Goal: Contribute content: Add original content to the website for others to see

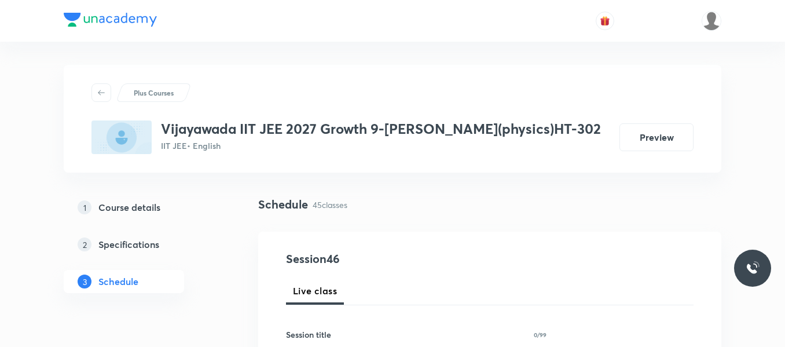
scroll to position [4619, 0]
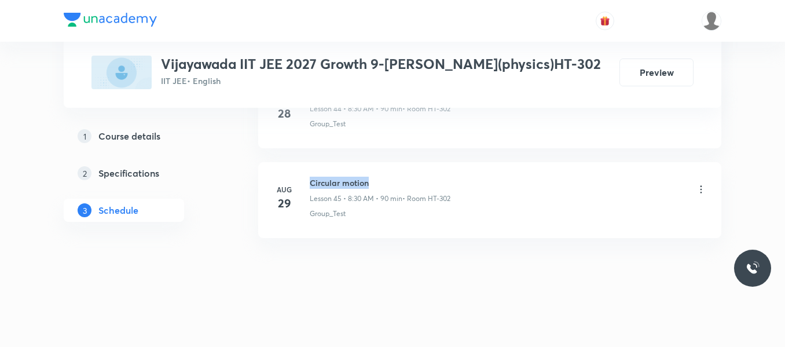
drag, startPoint x: 310, startPoint y: 181, endPoint x: 408, endPoint y: 181, distance: 97.3
click at [408, 181] on h6 "Circular motion" at bounding box center [380, 183] width 141 height 12
copy h6 "Circular motion"
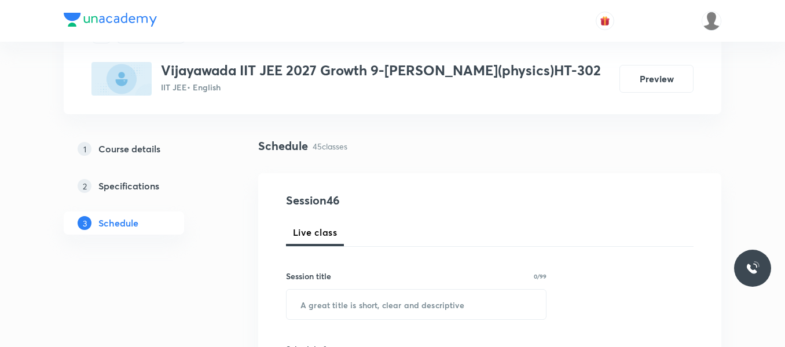
scroll to position [174, 0]
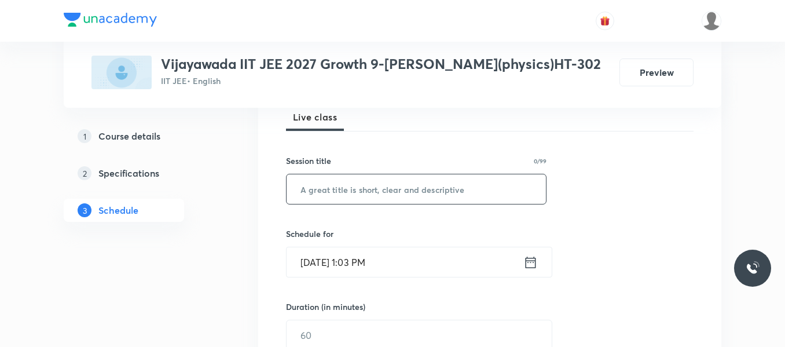
click at [374, 192] on input "text" at bounding box center [416, 189] width 259 height 30
paste input "Circular motion"
type input "Circular motion"
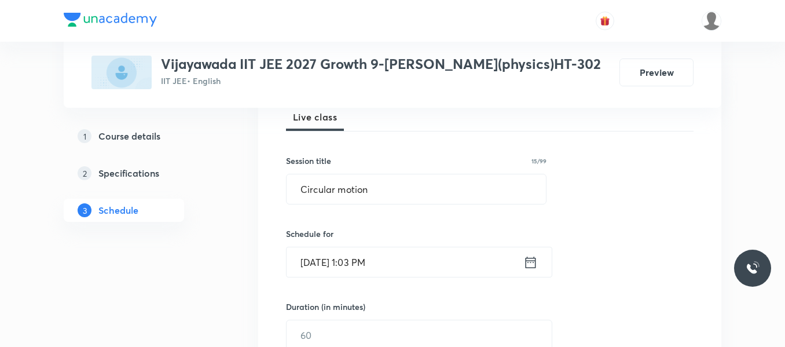
click at [531, 262] on icon at bounding box center [531, 262] width 10 height 12
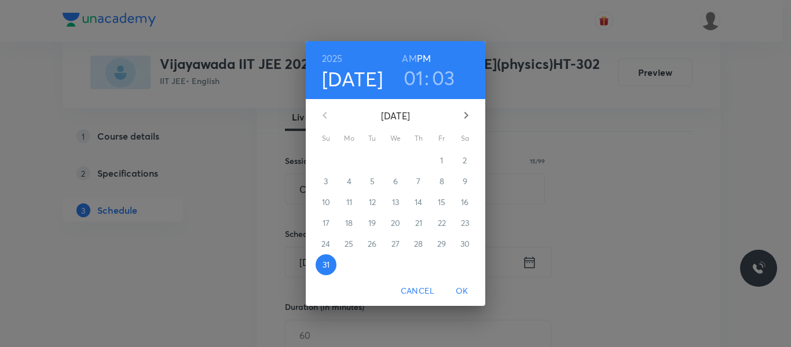
click at [458, 122] on button "button" at bounding box center [466, 115] width 28 height 28
click at [349, 160] on p "1" at bounding box center [348, 161] width 3 height 12
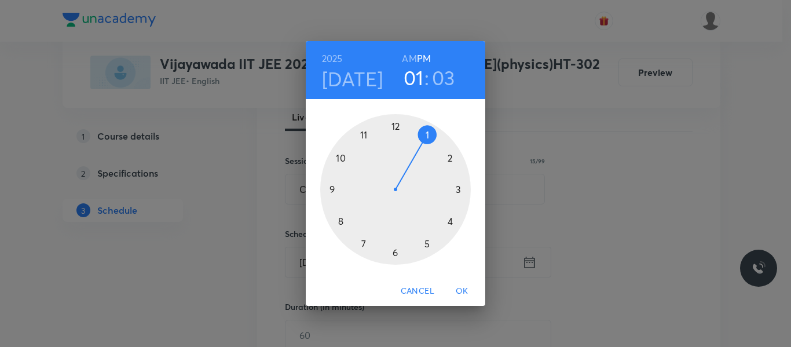
click at [338, 219] on div at bounding box center [395, 189] width 151 height 151
click at [410, 57] on h6 "AM" at bounding box center [409, 58] width 14 height 16
click at [395, 251] on div at bounding box center [395, 189] width 151 height 151
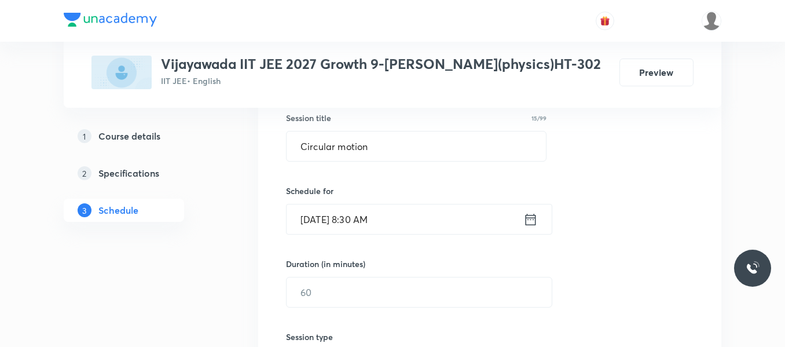
scroll to position [289, 0]
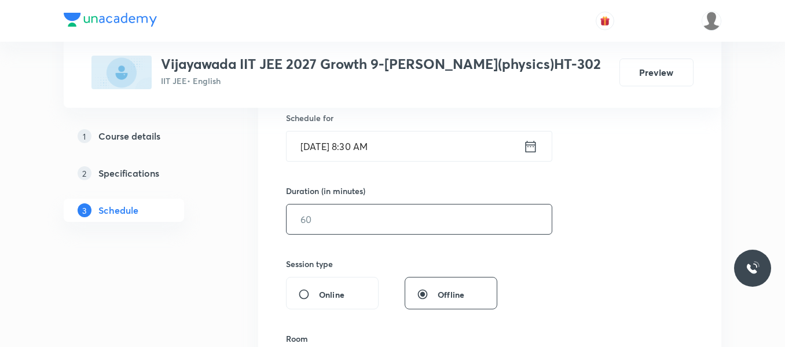
click at [388, 206] on input "text" at bounding box center [419, 219] width 265 height 30
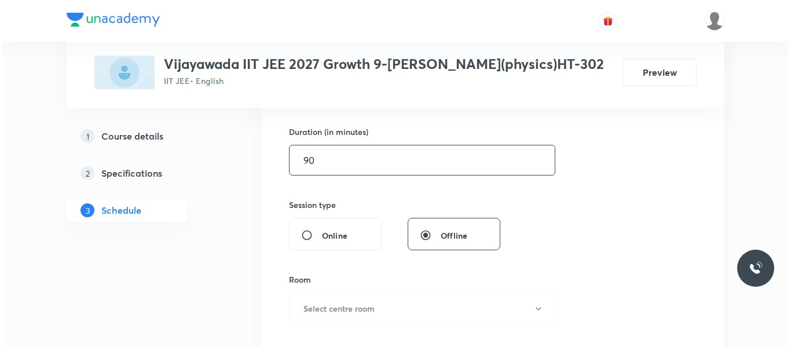
scroll to position [463, 0]
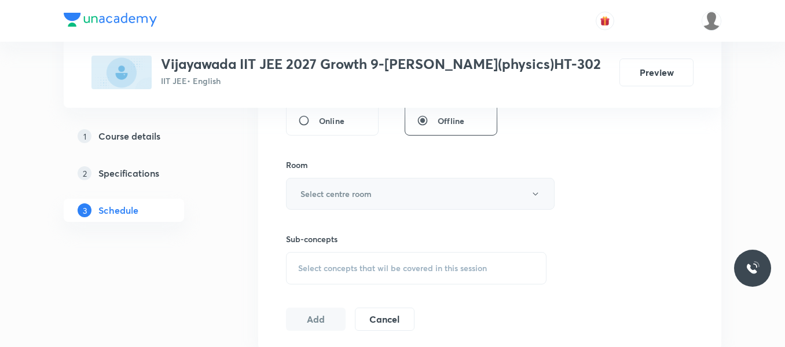
type input "90"
click at [382, 195] on button "Select centre room" at bounding box center [420, 194] width 269 height 32
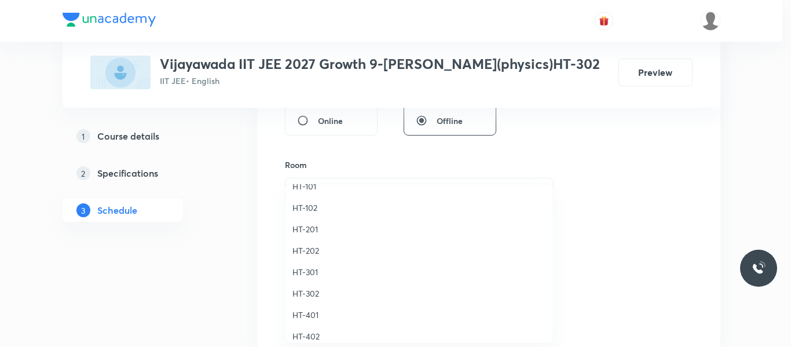
click at [298, 291] on span "HT-302" at bounding box center [419, 293] width 254 height 12
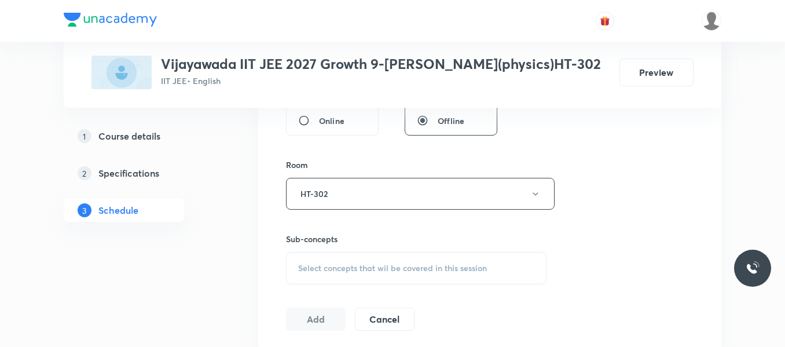
click at [468, 263] on span "Select concepts that wil be covered in this session" at bounding box center [392, 267] width 189 height 9
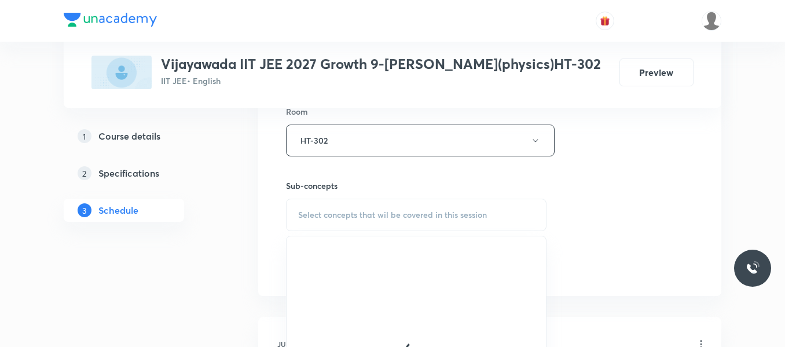
scroll to position [579, 0]
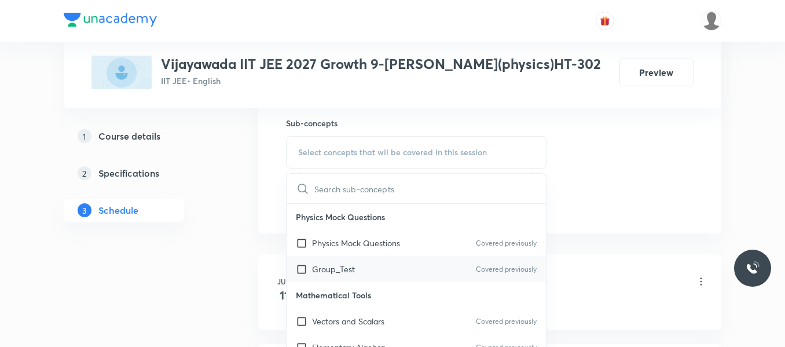
click at [386, 267] on div "Group_Test Covered previously" at bounding box center [416, 269] width 259 height 26
checkbox input "true"
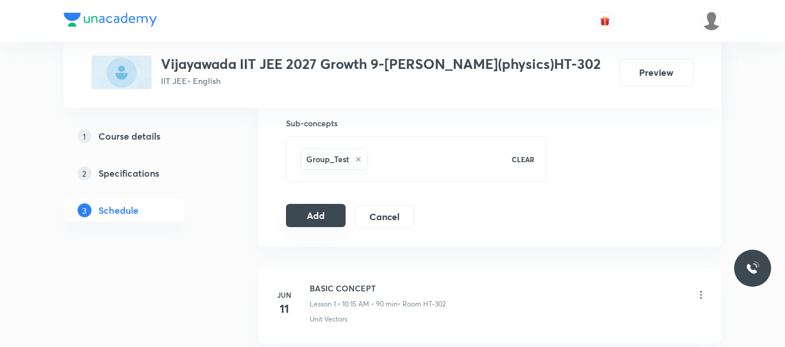
click at [317, 221] on button "Add" at bounding box center [316, 215] width 60 height 23
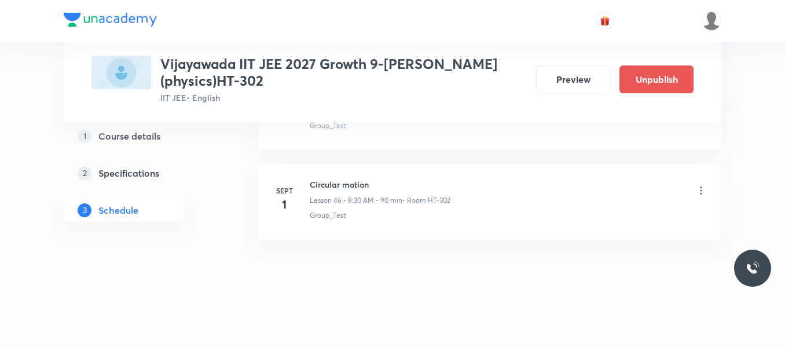
scroll to position [4191, 0]
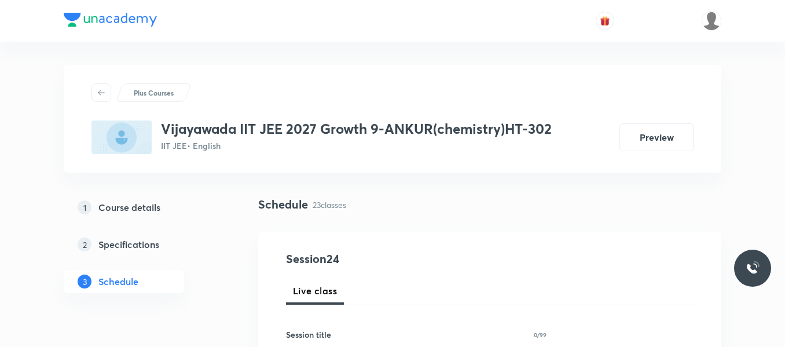
scroll to position [2645, 0]
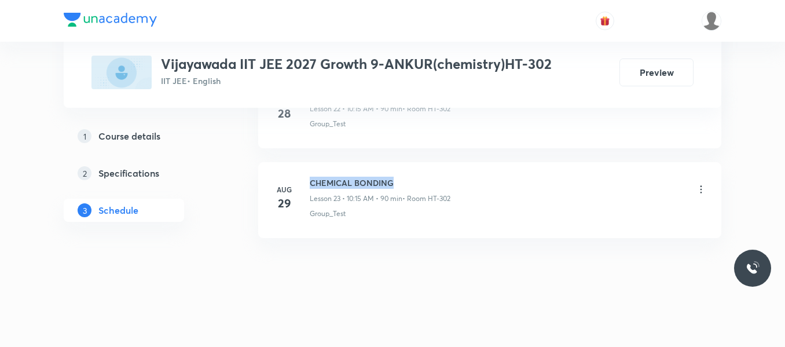
drag, startPoint x: 312, startPoint y: 181, endPoint x: 393, endPoint y: 179, distance: 80.5
click at [393, 179] on h6 "CHEMICAL BONDING" at bounding box center [380, 183] width 141 height 12
copy h6 "CHEMICAL BONDING"
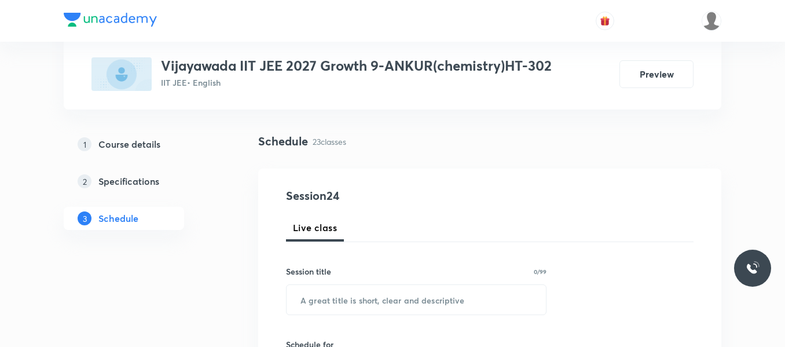
scroll to position [174, 0]
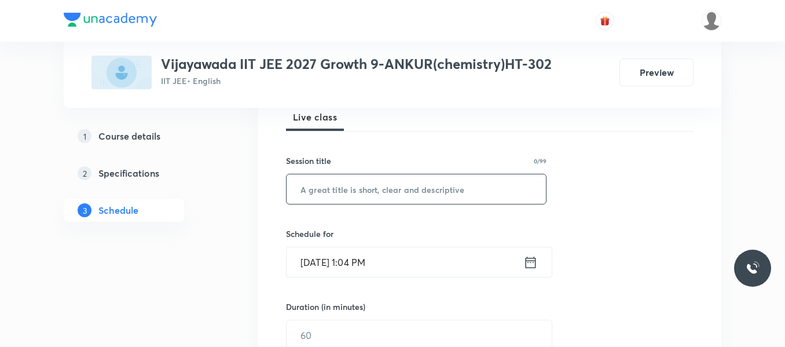
click at [375, 186] on input "text" at bounding box center [416, 189] width 259 height 30
paste input "CHEMICAL BONDING"
type input "CHEMICAL BONDING"
click at [523, 259] on icon at bounding box center [530, 262] width 14 height 16
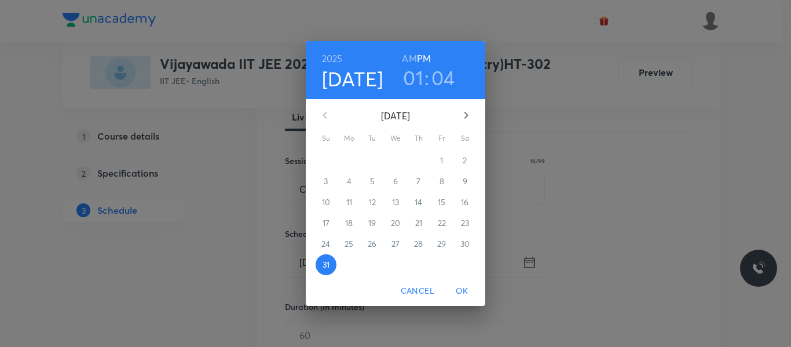
click at [465, 115] on icon "button" at bounding box center [466, 115] width 14 height 14
click at [354, 160] on span "1" at bounding box center [349, 161] width 21 height 12
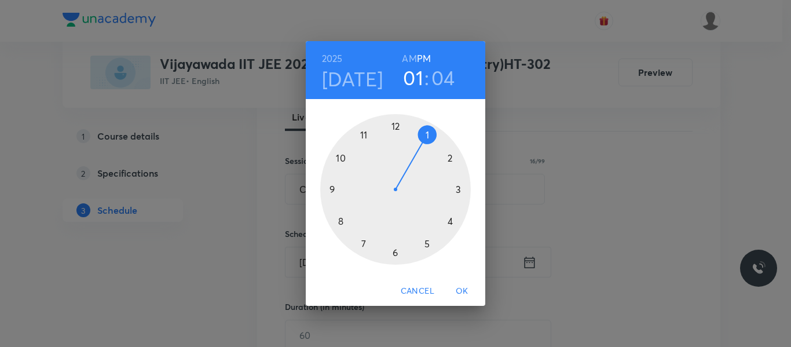
click at [342, 156] on div at bounding box center [395, 189] width 151 height 151
click at [412, 58] on h6 "AM" at bounding box center [409, 58] width 14 height 16
click at [457, 189] on div at bounding box center [395, 189] width 151 height 151
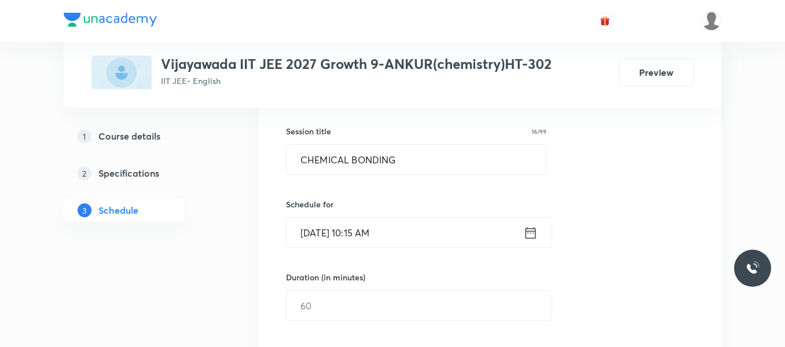
scroll to position [232, 0]
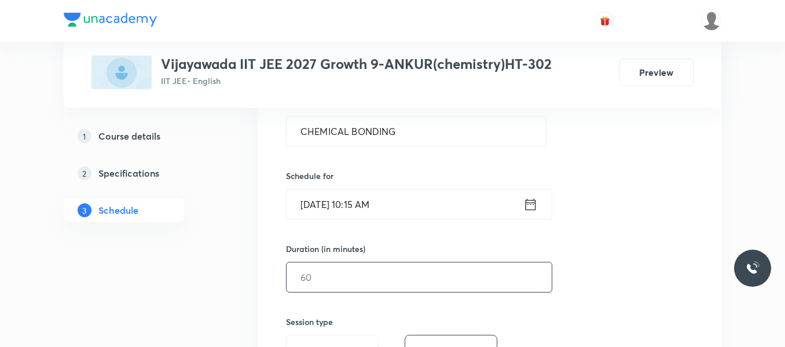
click at [366, 272] on input "text" at bounding box center [419, 277] width 265 height 30
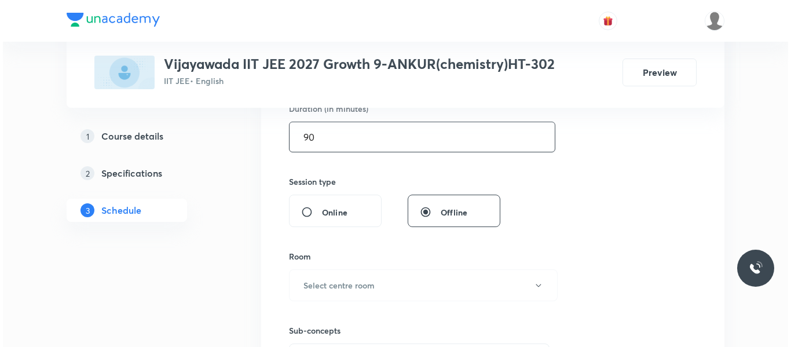
scroll to position [405, 0]
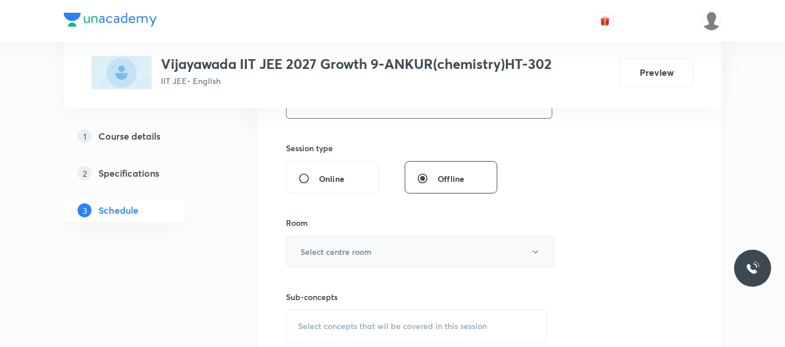
type input "90"
click at [359, 252] on h6 "Select centre room" at bounding box center [335, 251] width 71 height 12
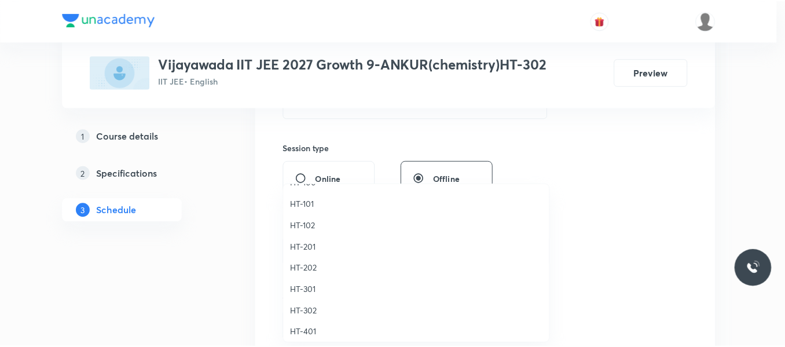
scroll to position [463, 0]
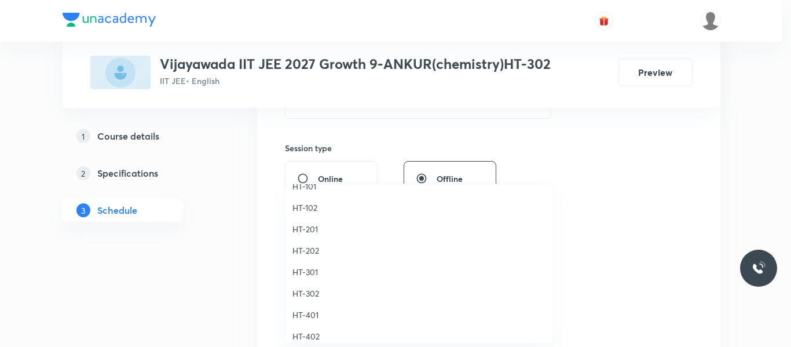
click at [314, 294] on span "HT-302" at bounding box center [419, 293] width 254 height 12
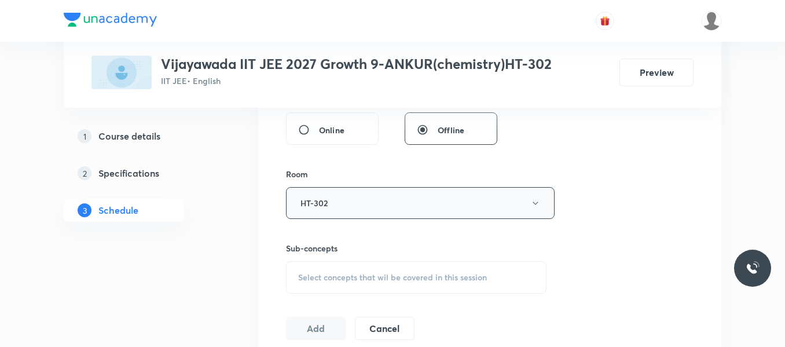
scroll to position [521, 0]
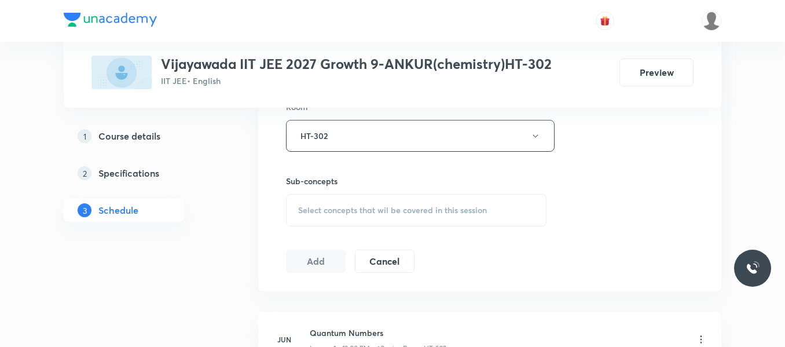
click at [337, 213] on span "Select concepts that wil be covered in this session" at bounding box center [392, 210] width 189 height 9
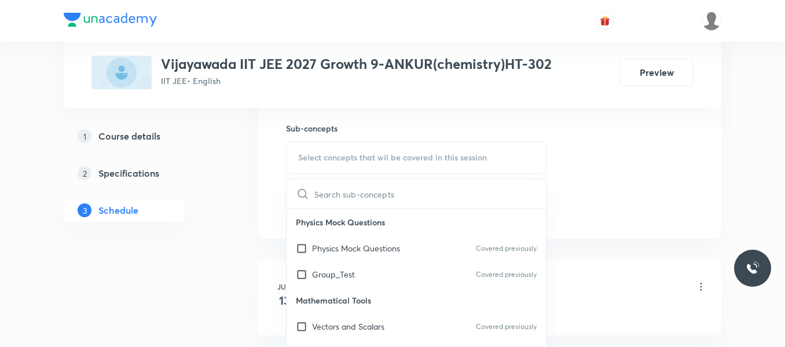
scroll to position [637, 0]
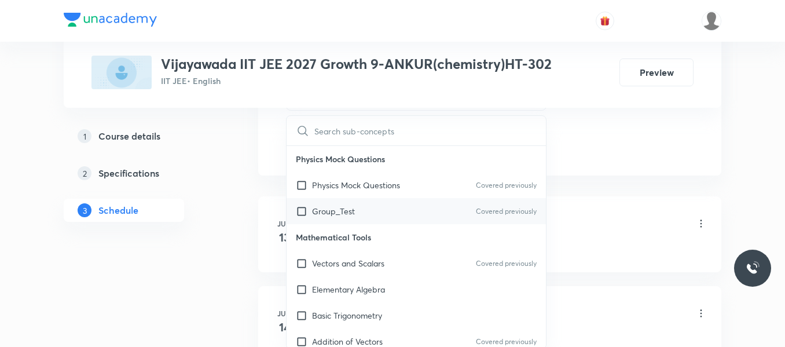
click at [340, 217] on div "Group_Test Covered previously" at bounding box center [416, 211] width 259 height 26
checkbox input "true"
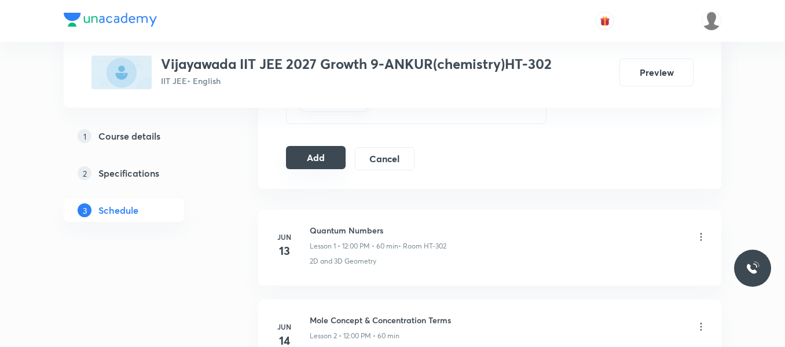
click at [298, 158] on button "Add" at bounding box center [316, 157] width 60 height 23
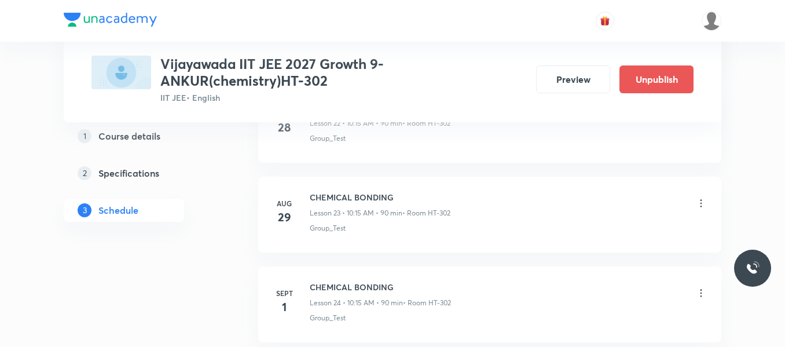
scroll to position [2128, 0]
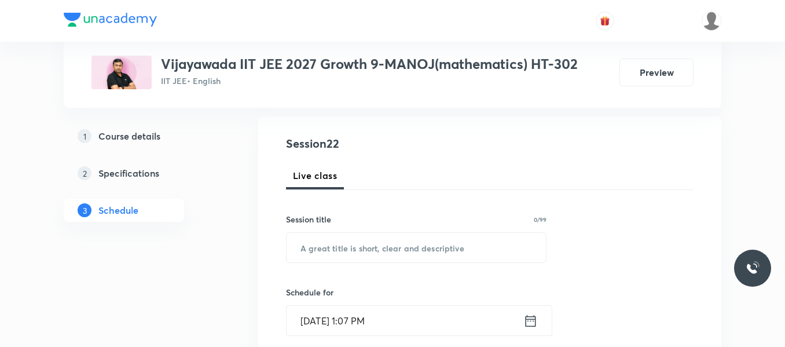
scroll to position [116, 0]
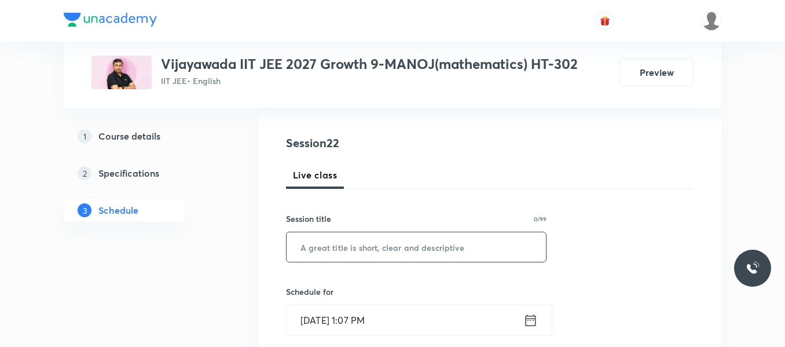
click at [351, 241] on input "text" at bounding box center [416, 247] width 259 height 30
paste input "Binomial theorem"
type input "Binomial theorem"
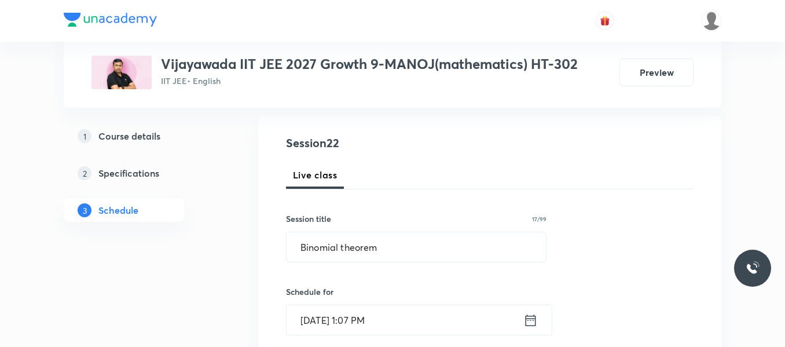
click at [529, 320] on icon at bounding box center [531, 320] width 10 height 12
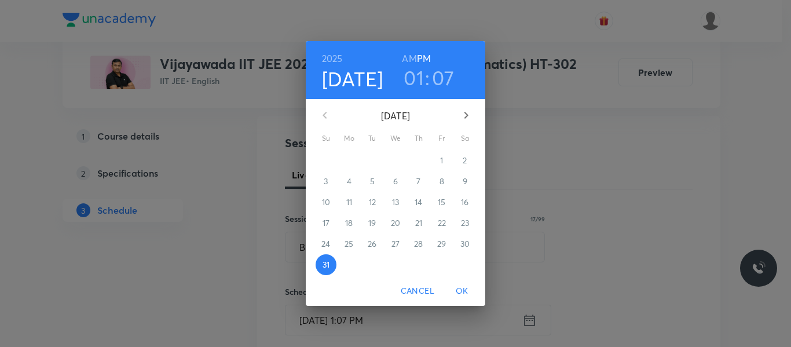
click at [465, 115] on icon "button" at bounding box center [466, 115] width 14 height 14
click at [350, 159] on p "1" at bounding box center [348, 161] width 3 height 12
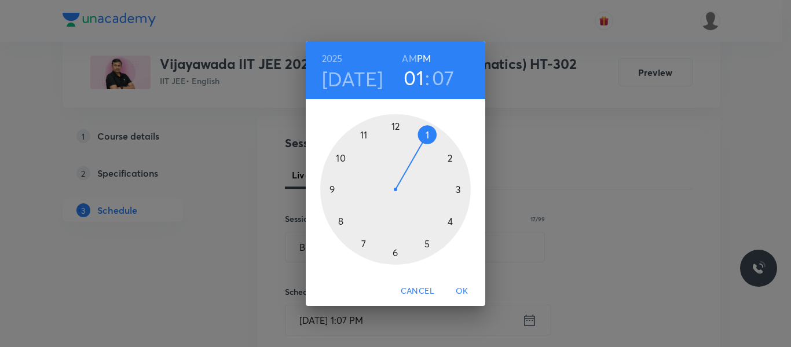
click at [365, 135] on div at bounding box center [395, 189] width 151 height 151
click at [342, 160] on div at bounding box center [395, 189] width 151 height 151
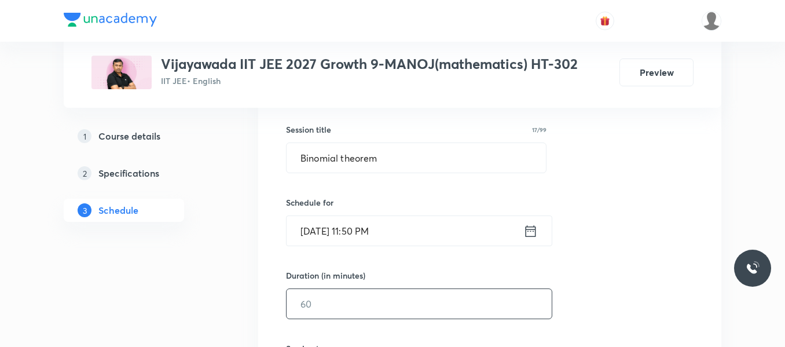
scroll to position [232, 0]
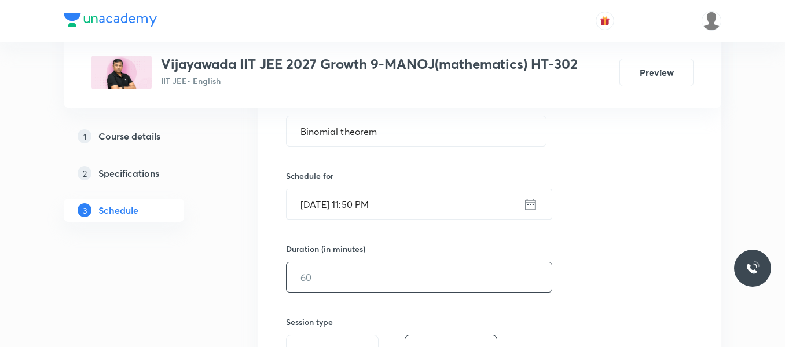
click at [345, 278] on input "text" at bounding box center [419, 277] width 265 height 30
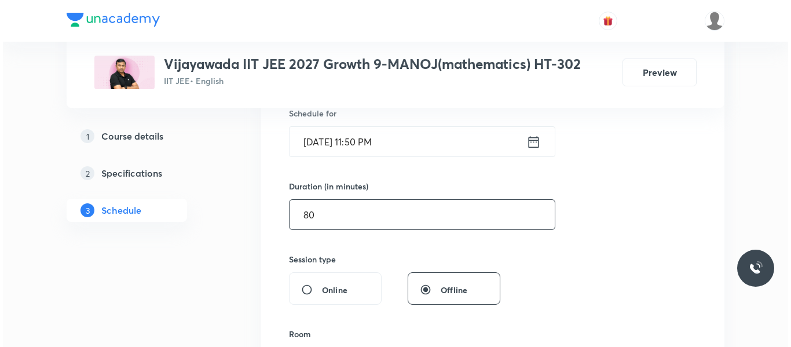
scroll to position [405, 0]
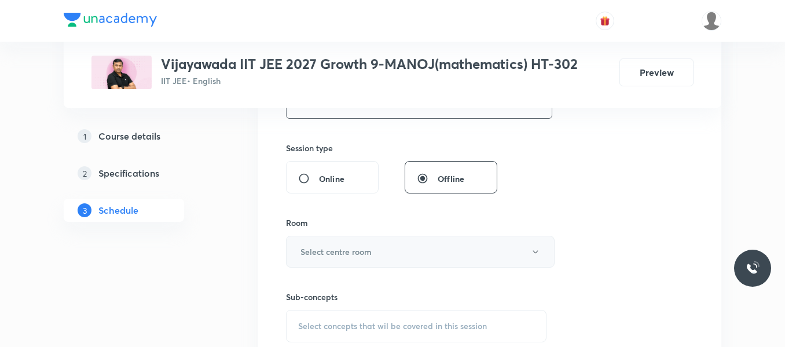
type input "80"
click at [368, 256] on h6 "Select centre room" at bounding box center [335, 251] width 71 height 12
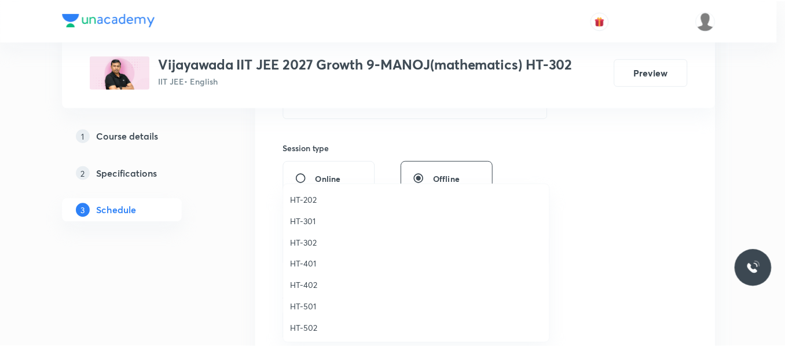
scroll to position [515, 0]
click at [305, 242] on span "HT-302" at bounding box center [419, 242] width 254 height 12
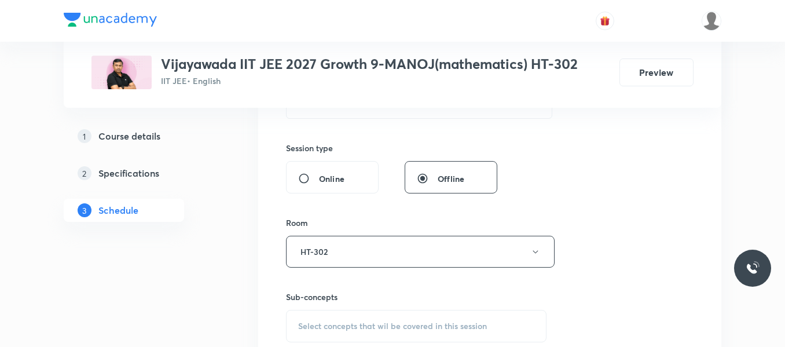
scroll to position [463, 0]
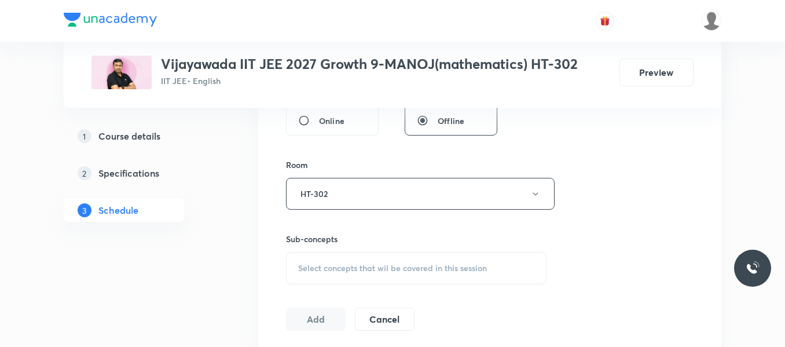
click at [313, 263] on span "Select concepts that wil be covered in this session" at bounding box center [392, 267] width 189 height 9
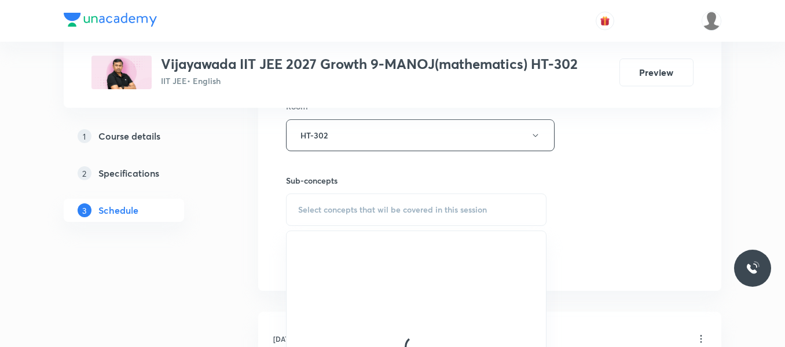
scroll to position [579, 0]
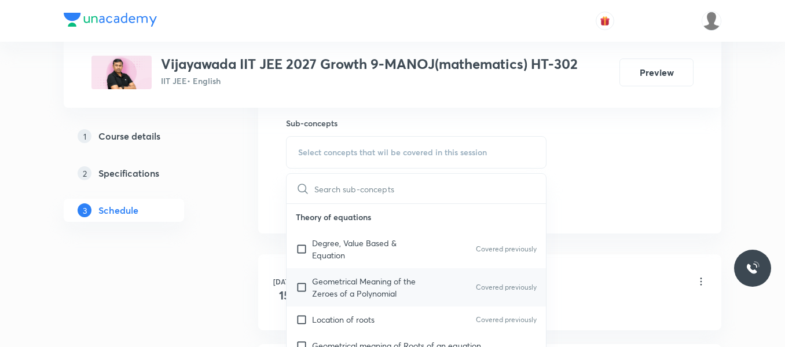
click at [339, 295] on p "Geometrical Meaning of the Zeroes of a Polynomial" at bounding box center [370, 287] width 117 height 24
checkbox input "true"
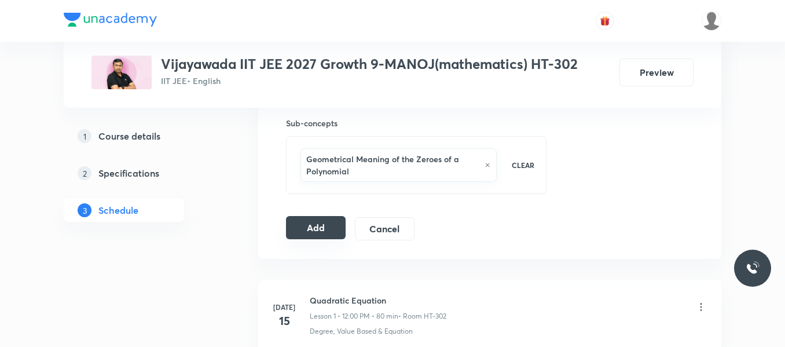
click at [314, 226] on button "Add" at bounding box center [316, 227] width 60 height 23
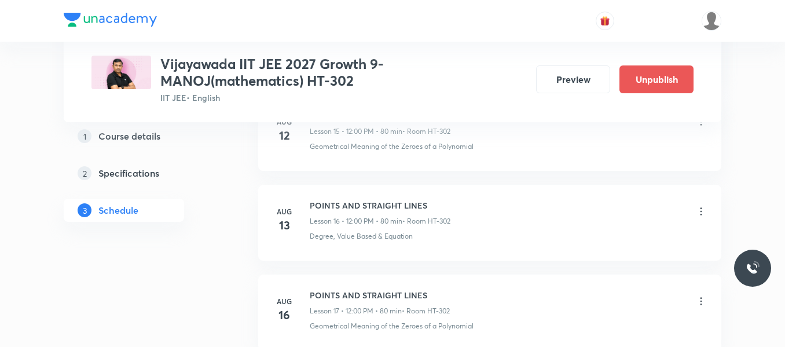
scroll to position [2038, 0]
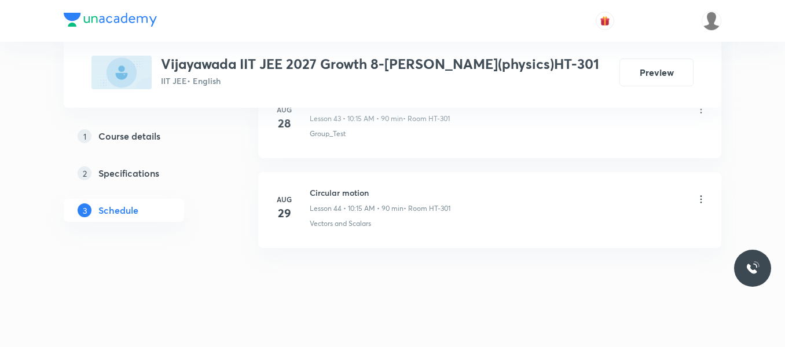
scroll to position [4529, 0]
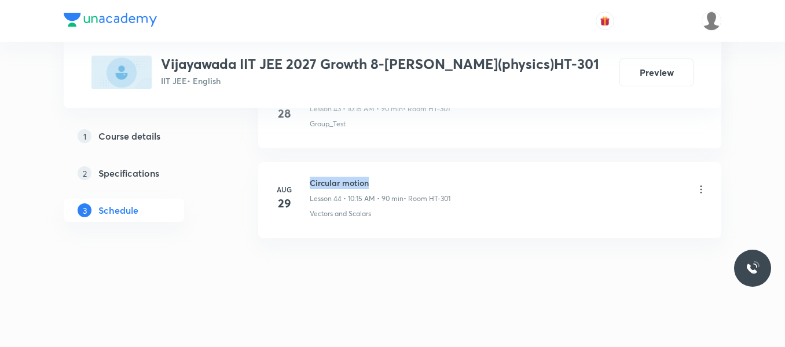
drag, startPoint x: 310, startPoint y: 181, endPoint x: 398, endPoint y: 177, distance: 88.7
click at [398, 177] on h6 "Circular motion" at bounding box center [380, 183] width 141 height 12
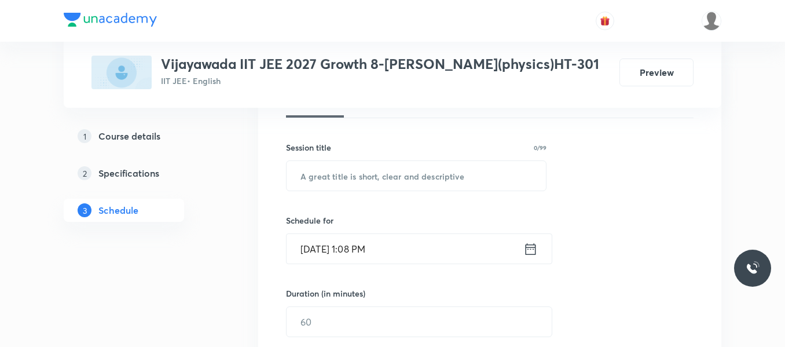
scroll to position [188, 0]
click at [343, 176] on input "text" at bounding box center [416, 175] width 259 height 30
paste input "Circular motion"
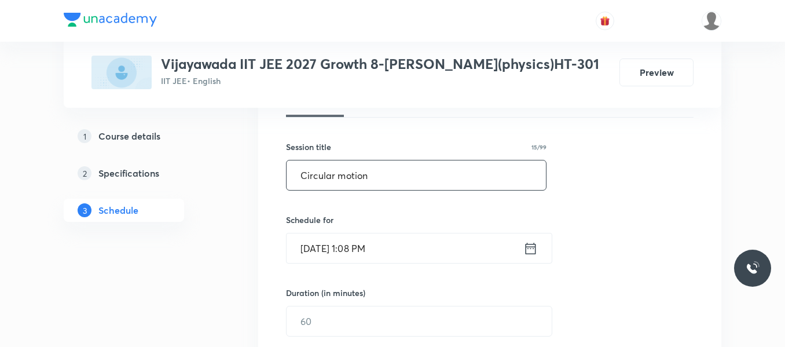
type input "Circular motion"
click at [534, 250] on icon at bounding box center [530, 248] width 14 height 16
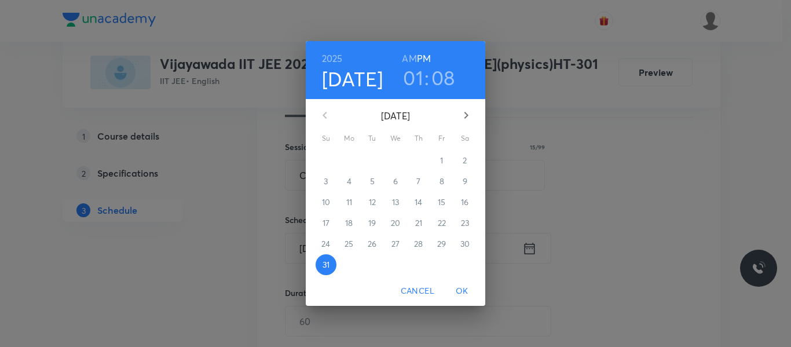
click at [465, 118] on icon "button" at bounding box center [466, 115] width 4 height 7
click at [342, 163] on span "1" at bounding box center [349, 161] width 21 height 12
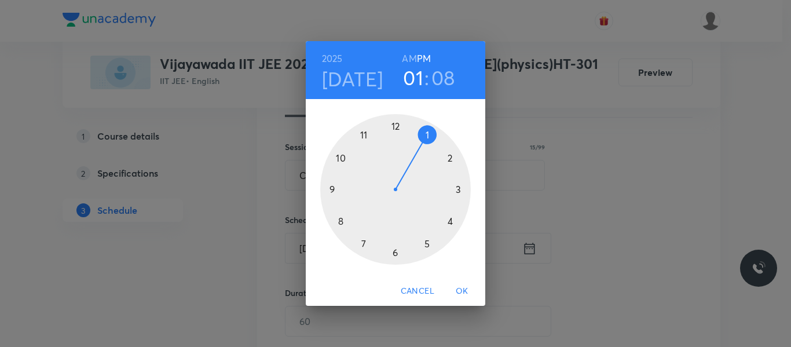
click at [340, 157] on div at bounding box center [395, 189] width 151 height 151
click at [407, 52] on h6 "AM" at bounding box center [409, 58] width 14 height 16
click at [458, 189] on div at bounding box center [395, 189] width 151 height 151
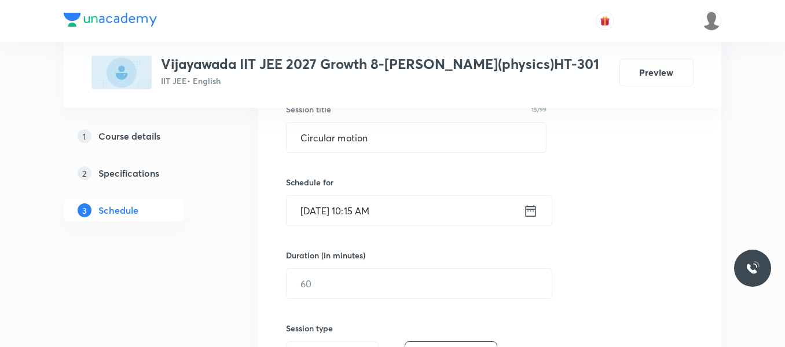
scroll to position [245, 0]
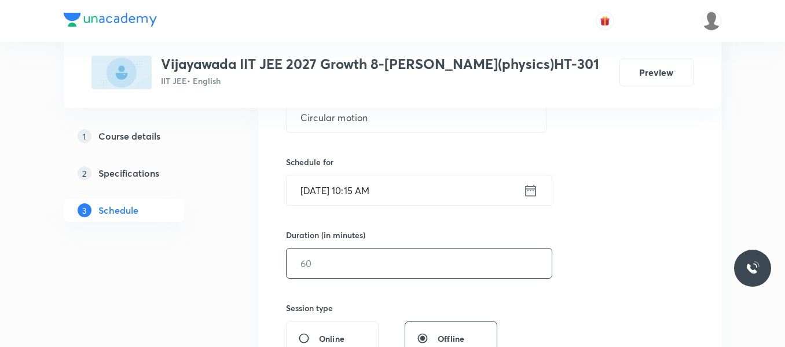
click at [351, 251] on input "text" at bounding box center [419, 263] width 265 height 30
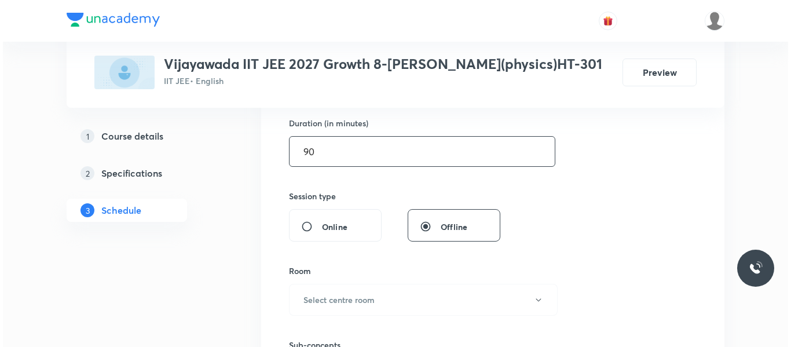
scroll to position [361, 0]
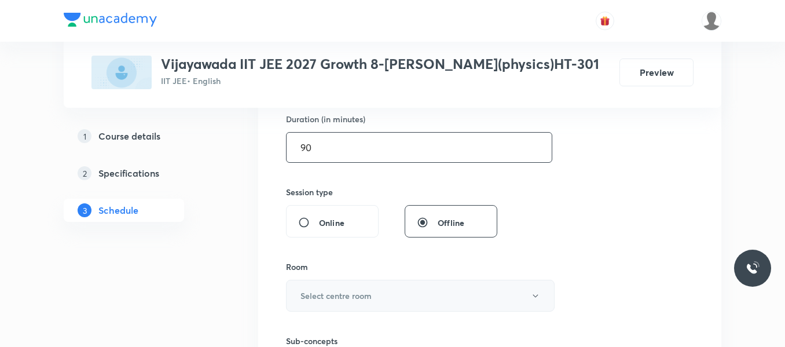
type input "90"
click at [335, 288] on button "Select centre room" at bounding box center [420, 296] width 269 height 32
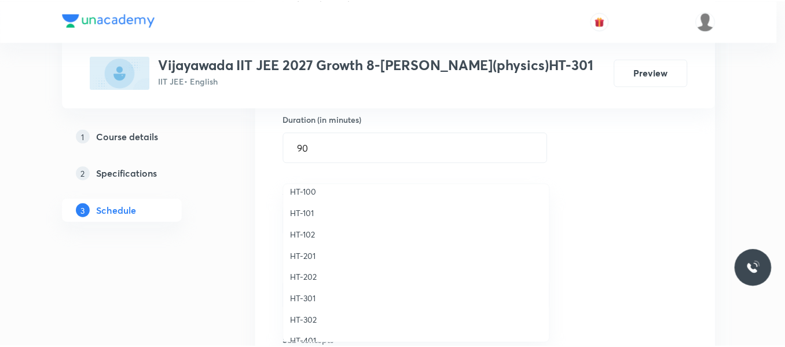
scroll to position [463, 0]
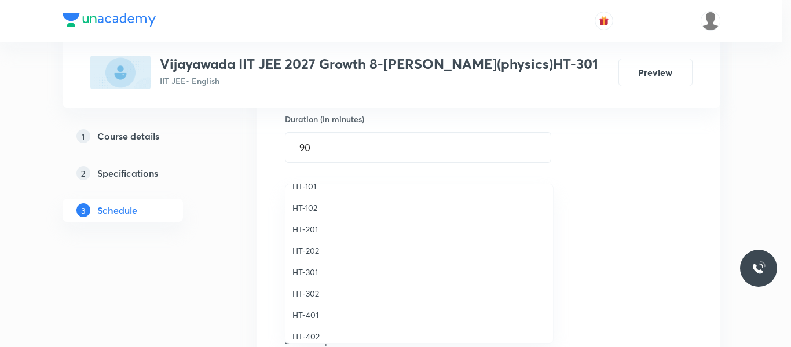
click at [311, 272] on span "HT-301" at bounding box center [419, 272] width 254 height 12
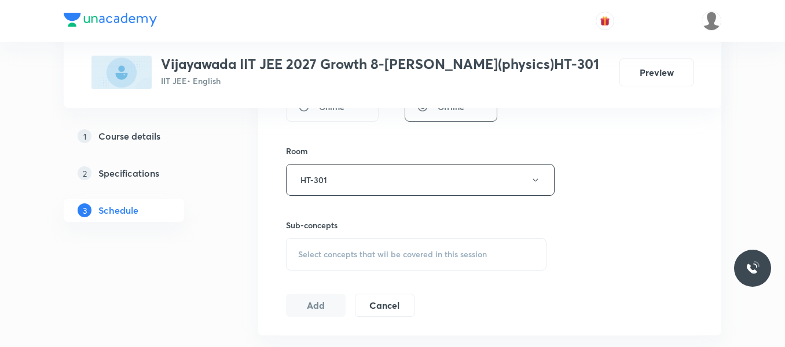
click at [330, 252] on span "Select concepts that wil be covered in this session" at bounding box center [392, 254] width 189 height 9
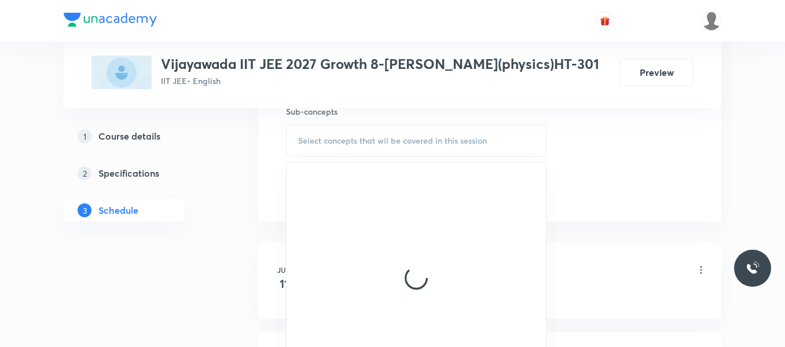
scroll to position [593, 0]
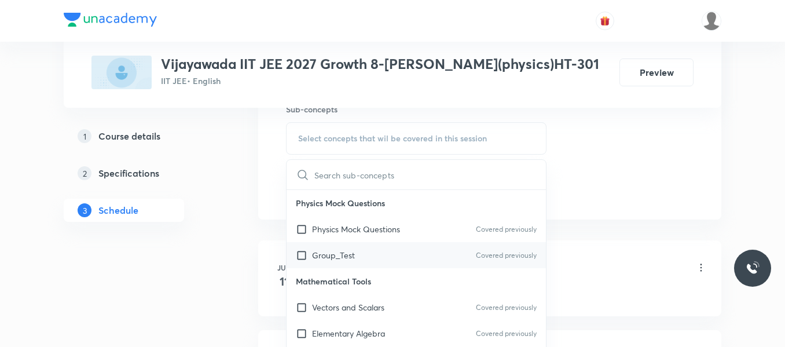
click at [341, 262] on div "Group_Test Covered previously" at bounding box center [416, 255] width 259 height 26
checkbox input "true"
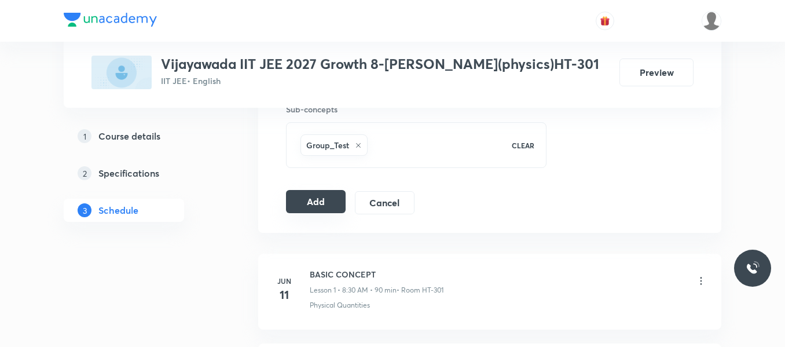
click at [321, 203] on button "Add" at bounding box center [316, 201] width 60 height 23
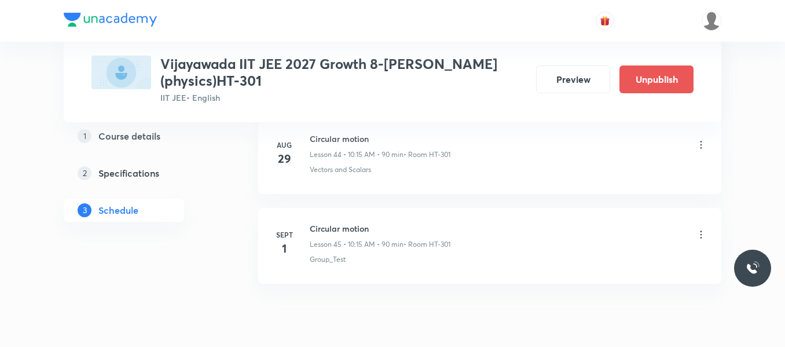
scroll to position [4102, 0]
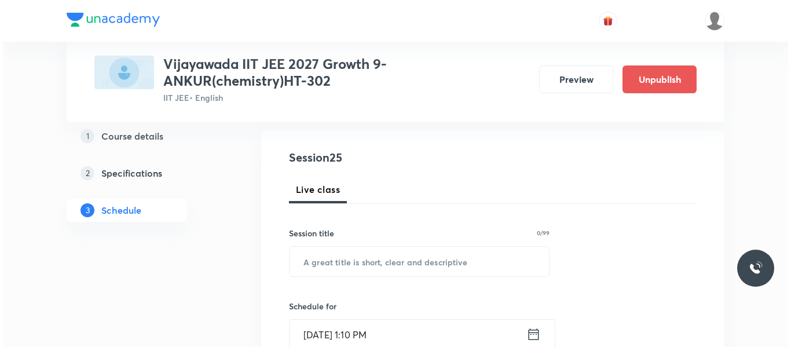
scroll to position [2749, 0]
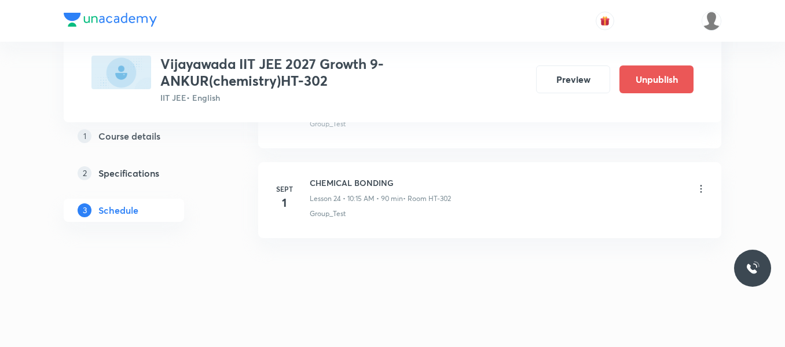
click at [702, 184] on icon at bounding box center [701, 189] width 12 height 12
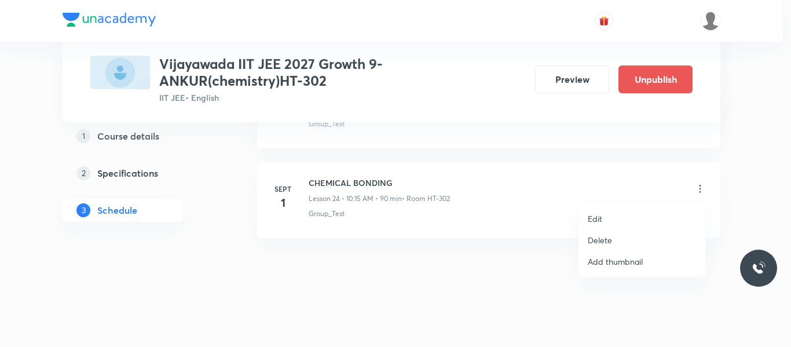
click at [596, 222] on p "Edit" at bounding box center [595, 218] width 14 height 12
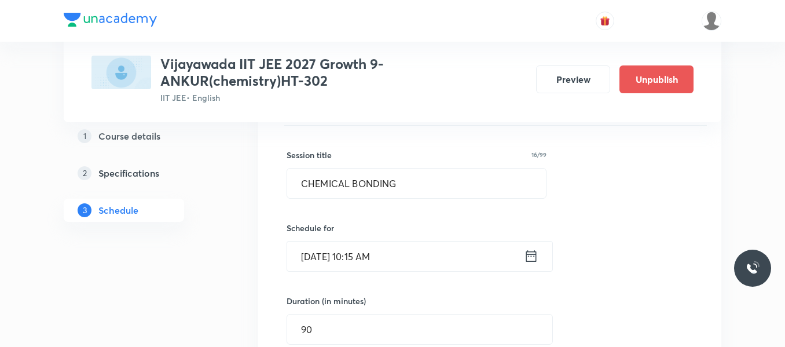
scroll to position [2199, 0]
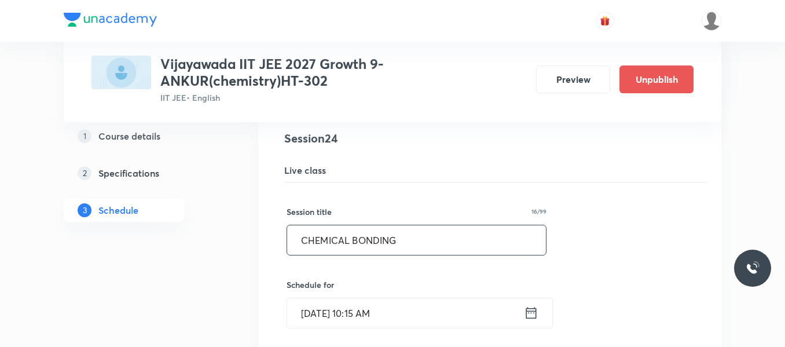
click at [356, 235] on input "CHEMICAL BONDING" at bounding box center [416, 240] width 259 height 30
paste input "work , energy and power"
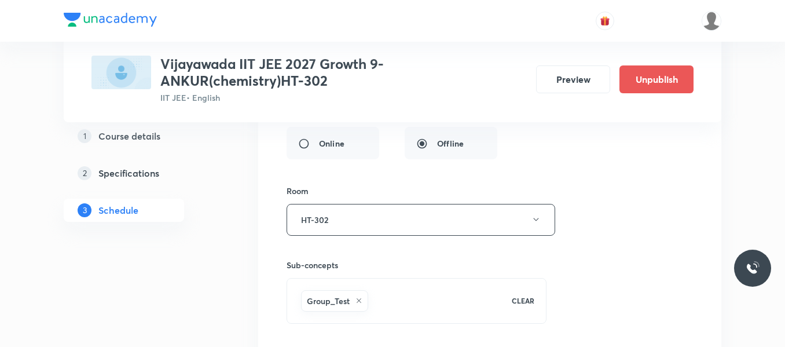
scroll to position [2547, 0]
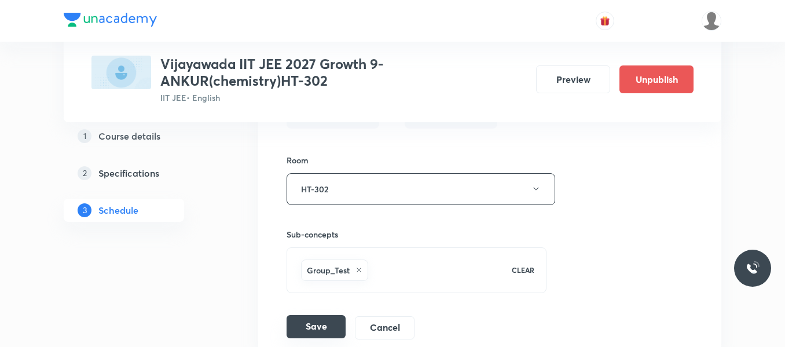
type input "work , energy and power"
click at [318, 326] on button "Save" at bounding box center [316, 326] width 59 height 23
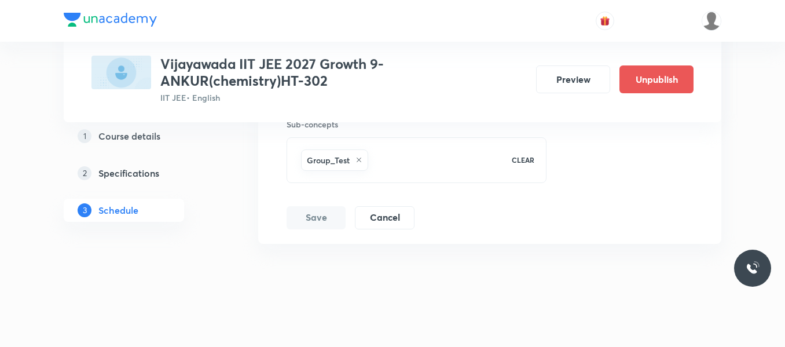
scroll to position [2217, 0]
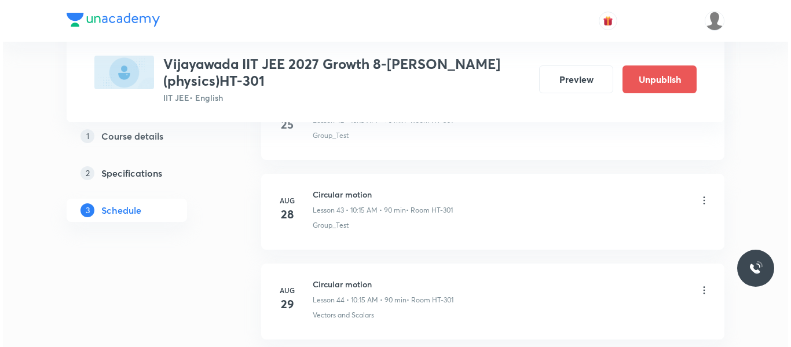
scroll to position [4634, 0]
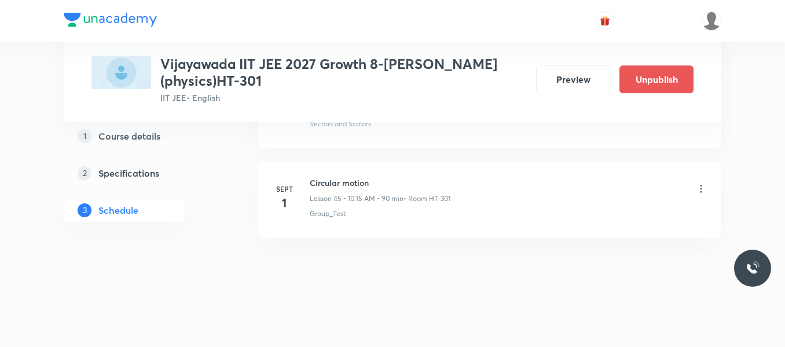
click at [704, 185] on icon at bounding box center [701, 189] width 12 height 12
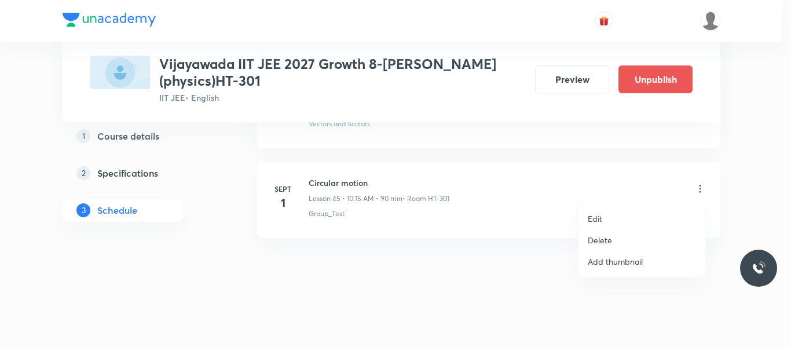
click at [602, 218] on p "Edit" at bounding box center [595, 218] width 14 height 12
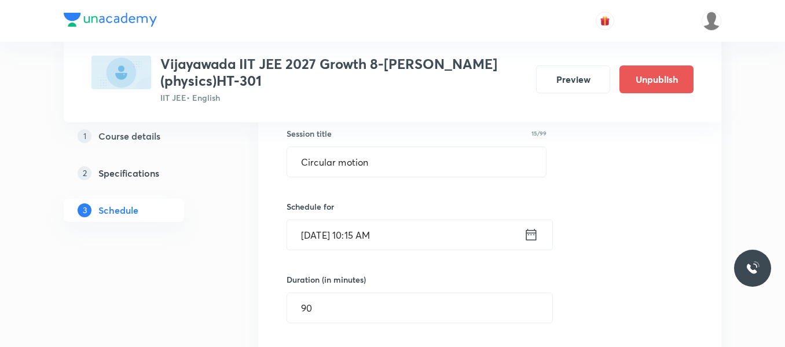
scroll to position [4142, 0]
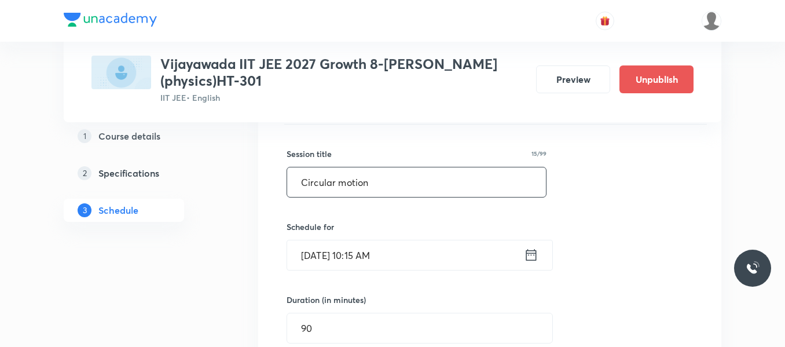
click at [397, 184] on input "Circular motion" at bounding box center [416, 182] width 259 height 30
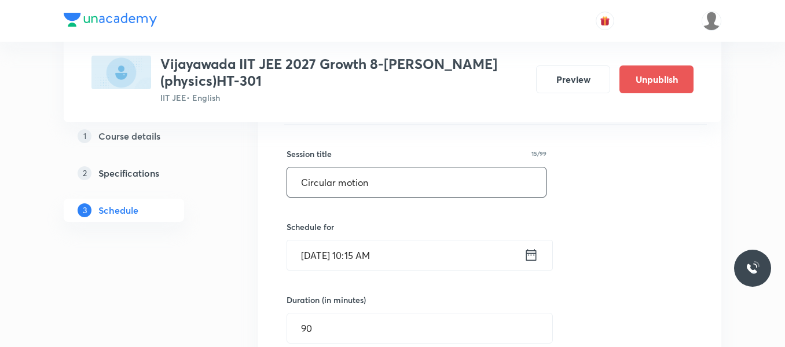
paste input "work , energy and power"
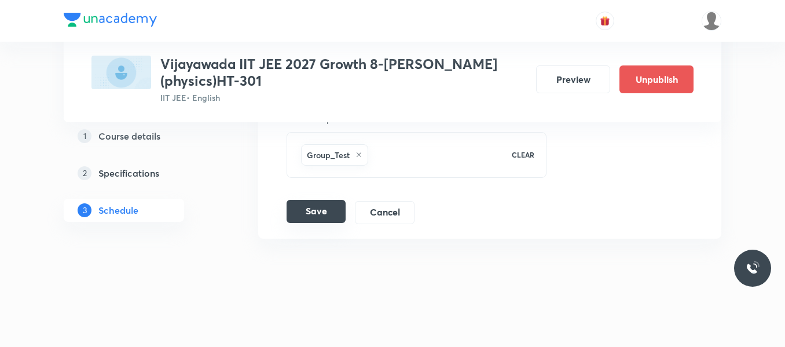
scroll to position [4547, 0]
type input "work , energy and power"
click at [326, 216] on button "Save" at bounding box center [316, 210] width 59 height 23
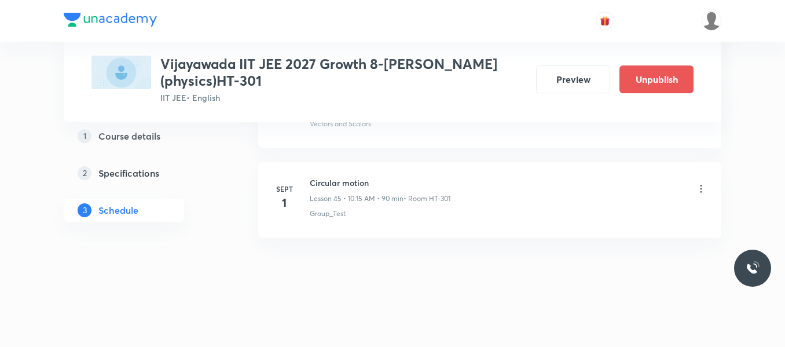
scroll to position [4102, 0]
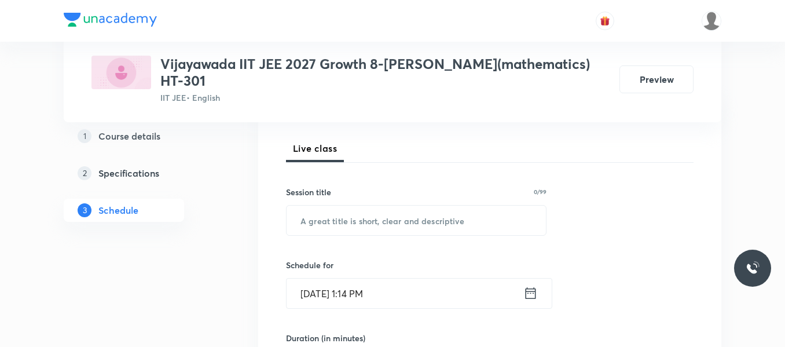
scroll to position [174, 0]
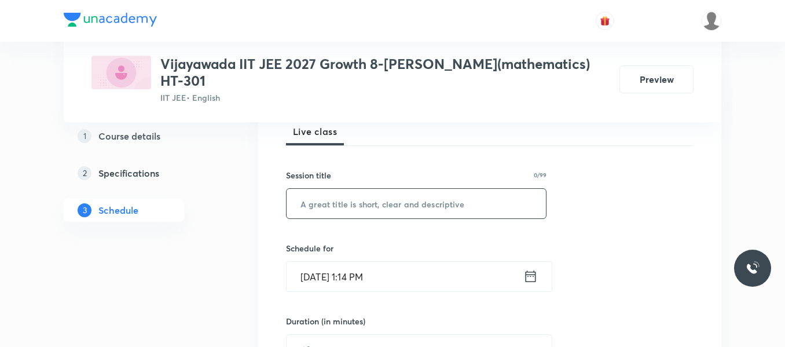
click at [378, 199] on input "text" at bounding box center [416, 204] width 259 height 30
paste input "Binomial theorem"
type input "Binomial theorem"
click at [530, 274] on icon at bounding box center [531, 276] width 10 height 12
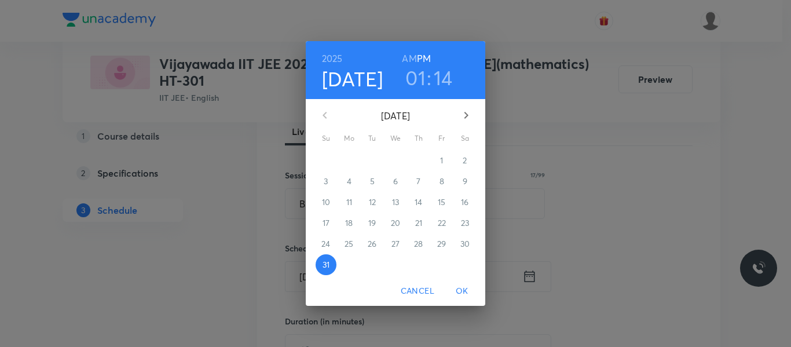
click at [463, 109] on icon "button" at bounding box center [466, 115] width 14 height 14
click at [347, 162] on p "1" at bounding box center [348, 161] width 3 height 12
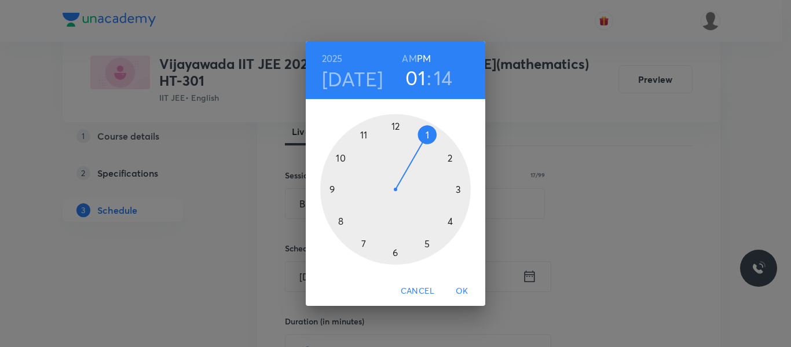
click at [456, 186] on div at bounding box center [395, 189] width 151 height 151
click at [340, 221] on div at bounding box center [395, 189] width 151 height 151
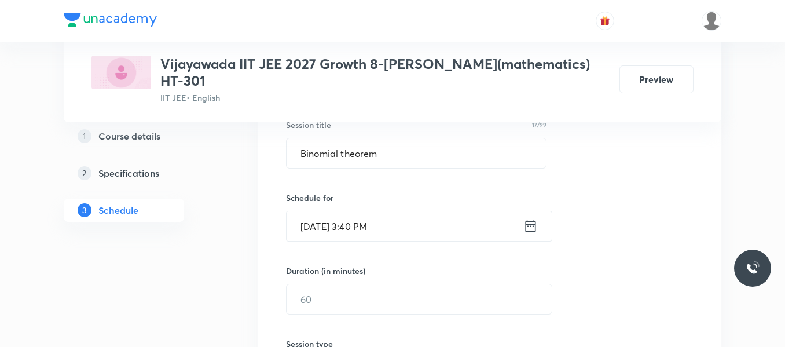
scroll to position [289, 0]
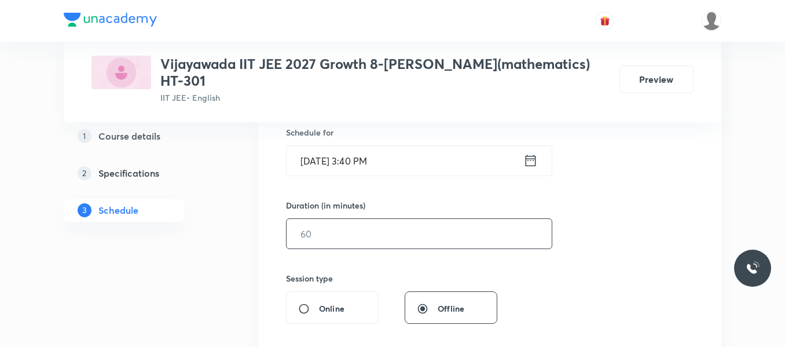
click at [373, 234] on input "text" at bounding box center [419, 234] width 265 height 30
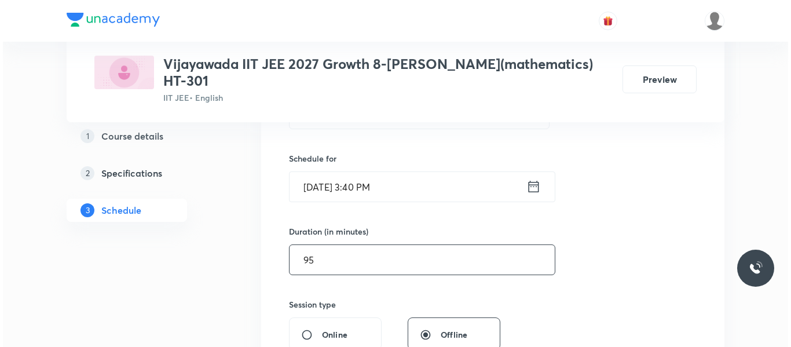
scroll to position [437, 0]
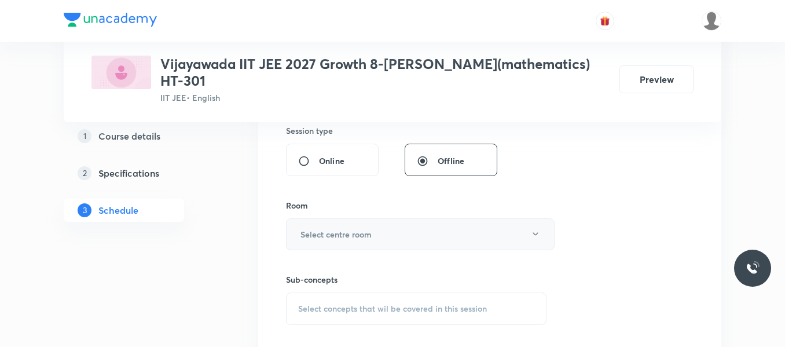
type input "95"
click at [347, 229] on h6 "Select centre room" at bounding box center [335, 234] width 71 height 12
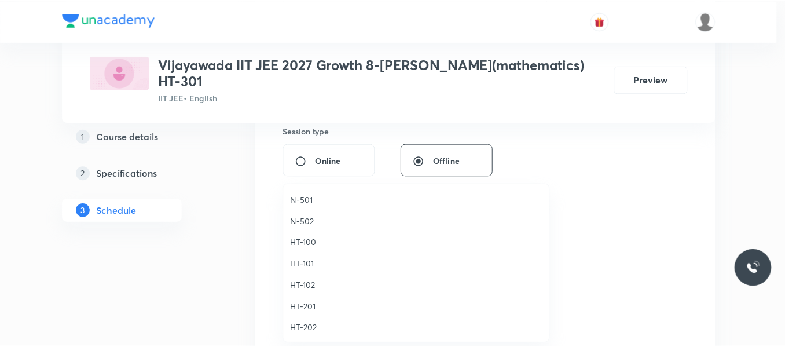
scroll to position [405, 0]
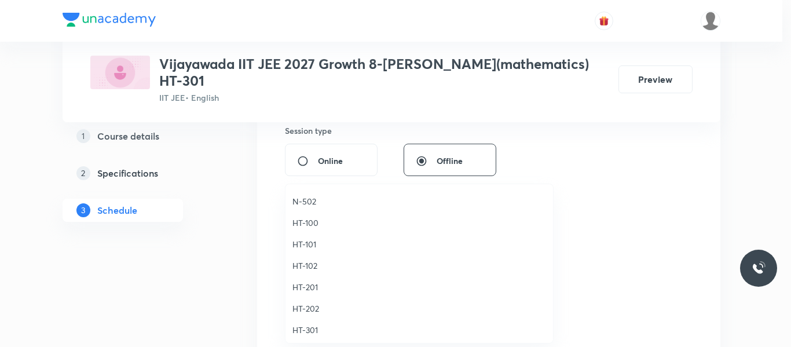
click at [307, 331] on span "HT-301" at bounding box center [419, 330] width 254 height 12
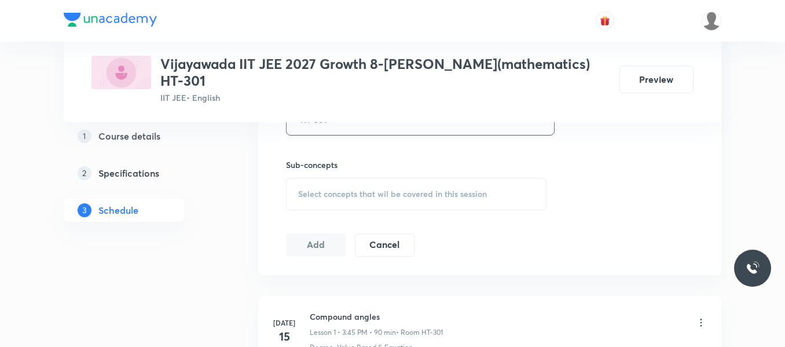
scroll to position [553, 0]
click at [339, 192] on span "Select concepts that wil be covered in this session" at bounding box center [392, 192] width 189 height 9
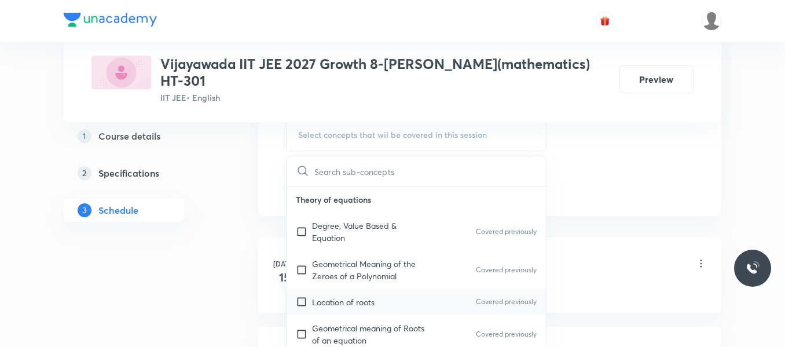
click at [338, 296] on p "Location of roots" at bounding box center [343, 302] width 63 height 12
checkbox input "true"
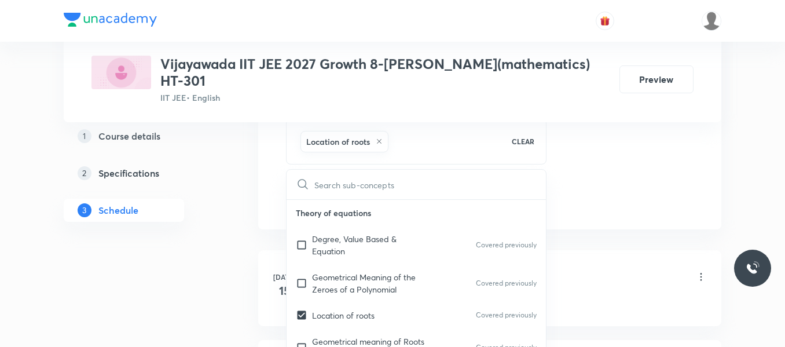
drag, startPoint x: 623, startPoint y: 172, endPoint x: 560, endPoint y: 188, distance: 65.6
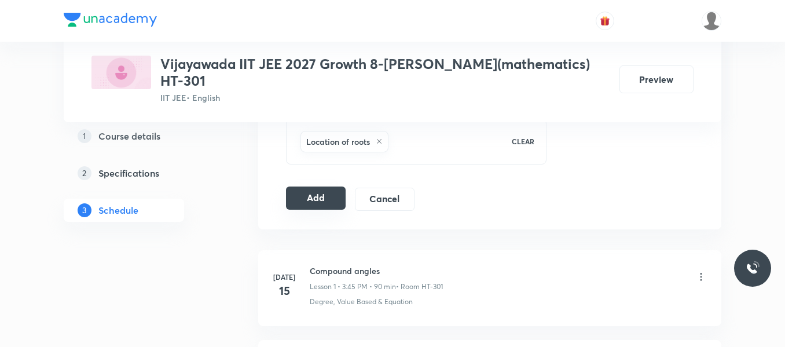
click at [325, 197] on button "Add" at bounding box center [316, 197] width 60 height 23
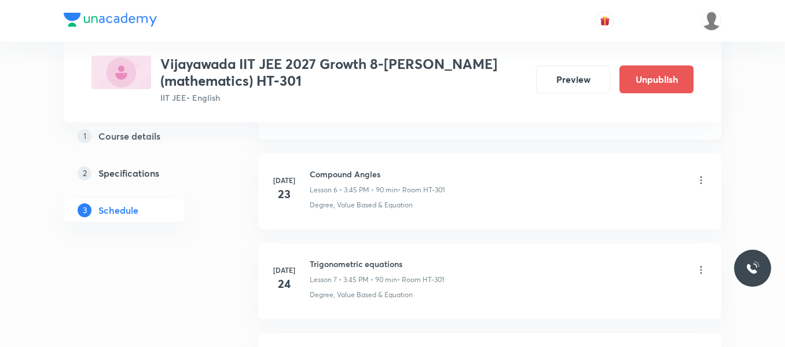
scroll to position [1858, 0]
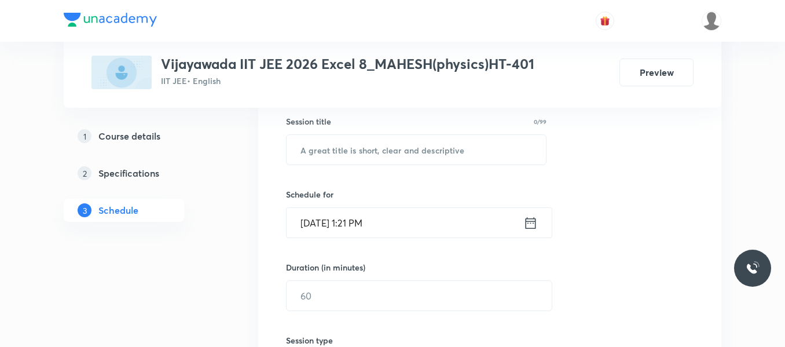
scroll to position [135, 0]
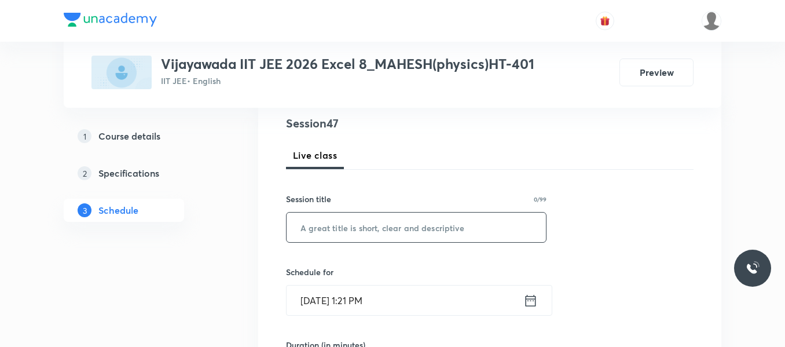
click at [354, 225] on input "text" at bounding box center [416, 227] width 259 height 30
paste input "atoms"
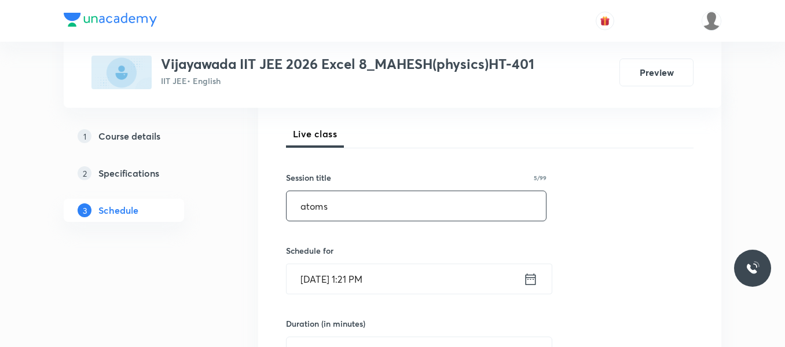
scroll to position [193, 0]
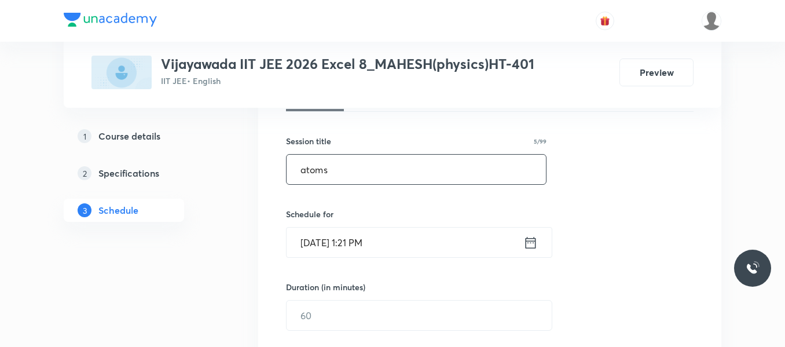
type input "atoms"
click at [529, 242] on icon at bounding box center [530, 242] width 14 height 16
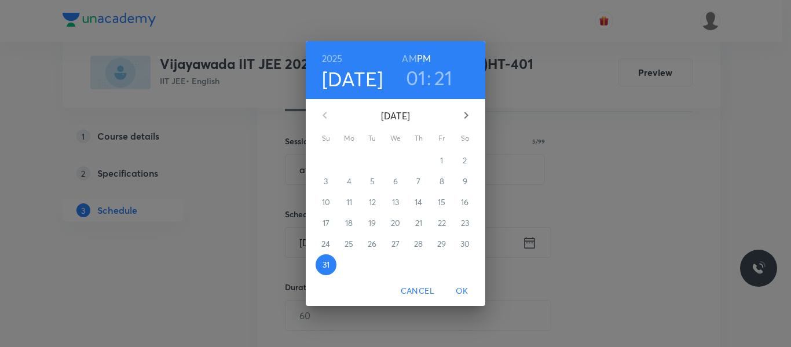
click at [467, 118] on icon "button" at bounding box center [466, 115] width 14 height 14
click at [355, 163] on span "1" at bounding box center [349, 161] width 21 height 12
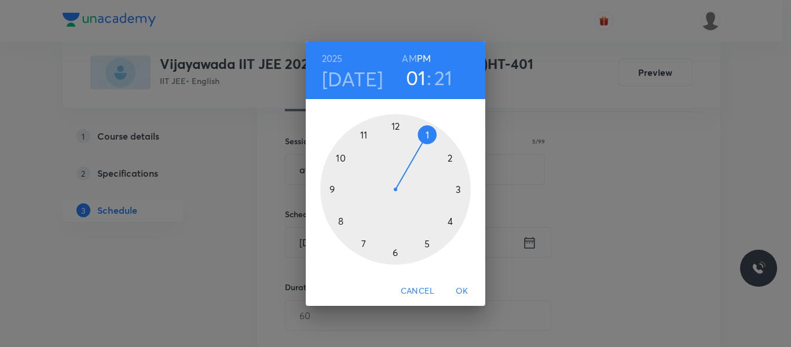
click at [449, 159] on div at bounding box center [395, 189] width 151 height 151
click at [395, 130] on div at bounding box center [395, 189] width 151 height 151
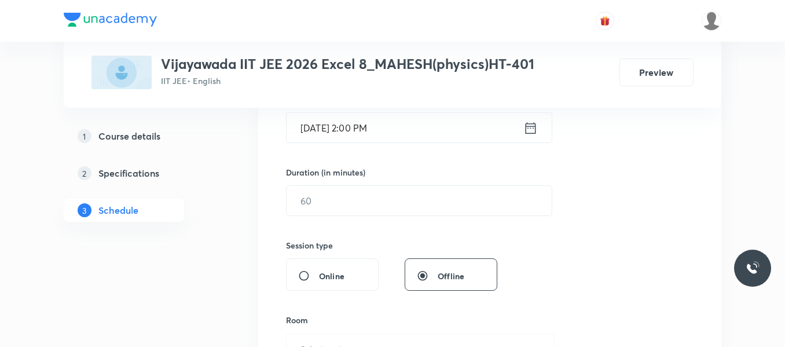
scroll to position [309, 0]
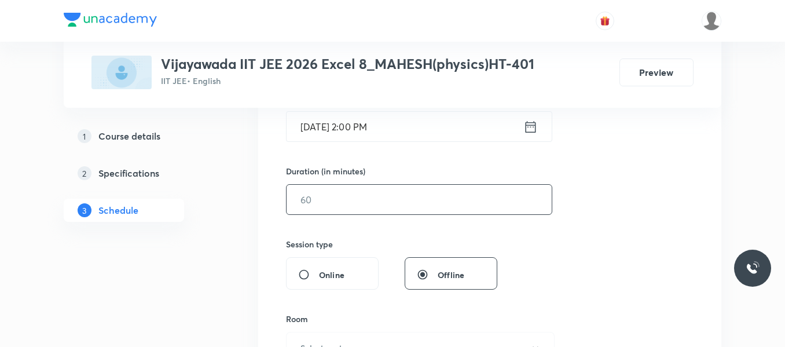
click at [342, 196] on input "text" at bounding box center [419, 200] width 265 height 30
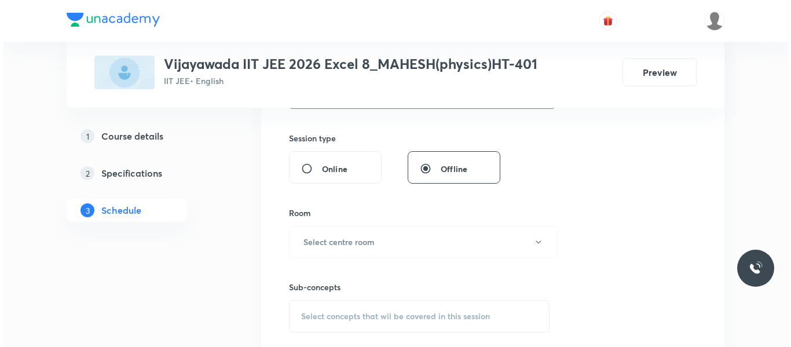
scroll to position [425, 0]
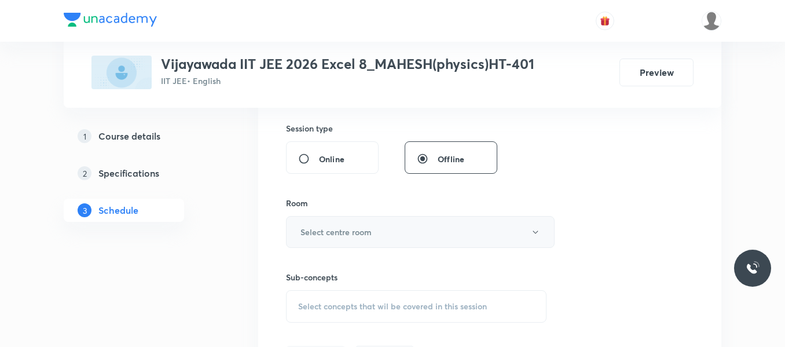
type input "90"
click at [349, 234] on h6 "Select centre room" at bounding box center [335, 232] width 71 height 12
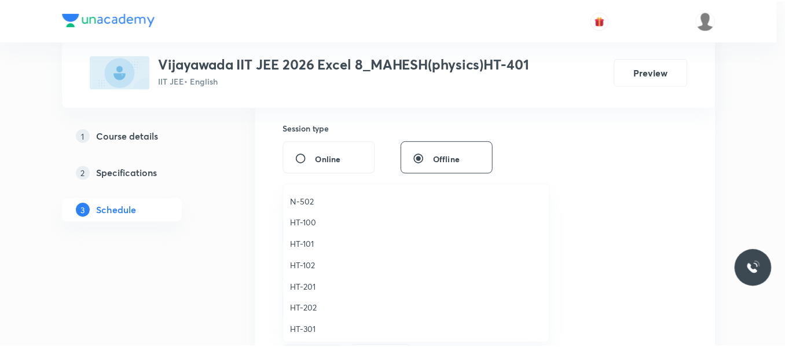
scroll to position [463, 0]
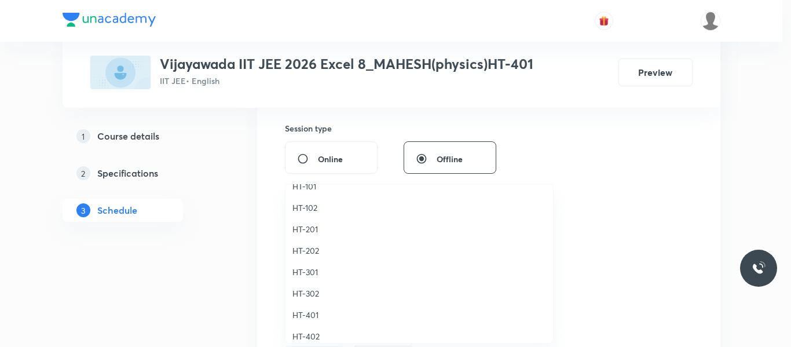
click at [304, 314] on span "HT-401" at bounding box center [419, 315] width 254 height 12
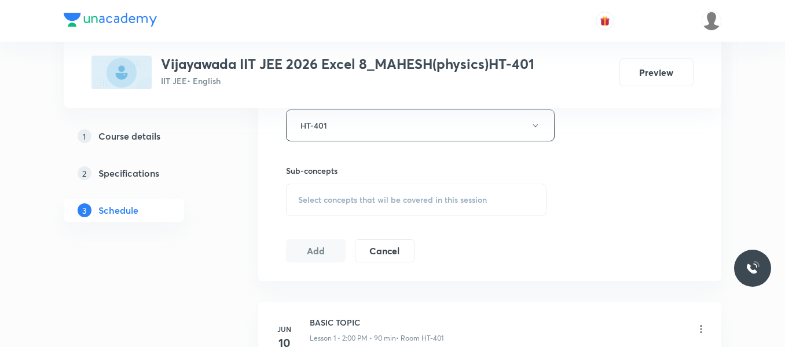
scroll to position [541, 0]
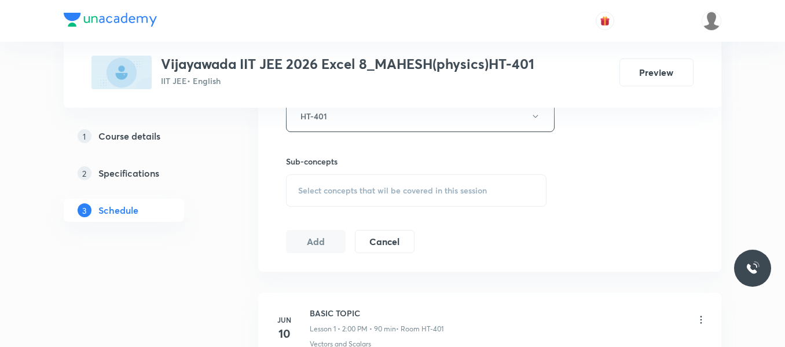
click at [354, 194] on span "Select concepts that wil be covered in this session" at bounding box center [392, 190] width 189 height 9
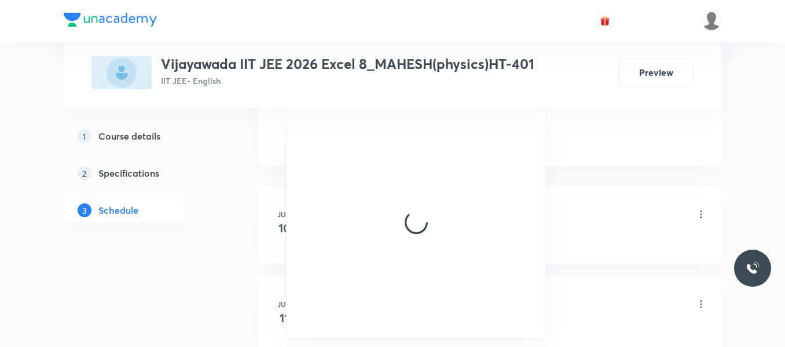
scroll to position [656, 0]
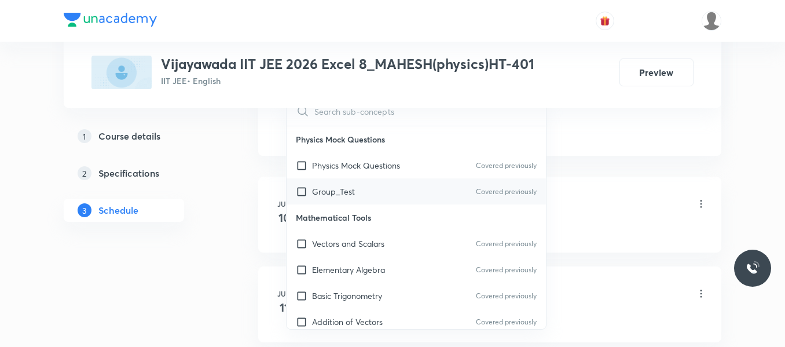
click at [346, 195] on p "Group_Test" at bounding box center [333, 191] width 43 height 12
checkbox input "true"
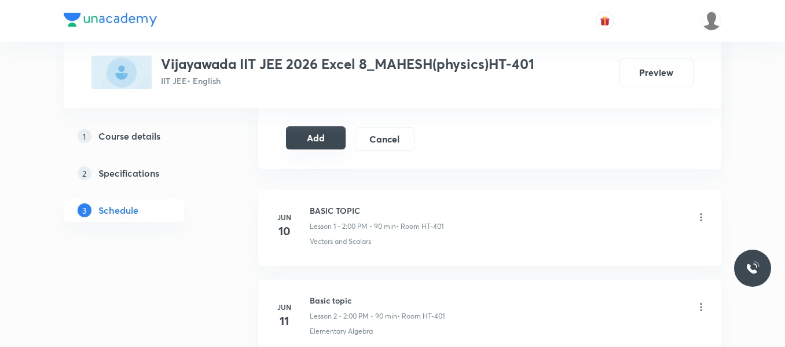
click at [325, 138] on button "Add" at bounding box center [316, 137] width 60 height 23
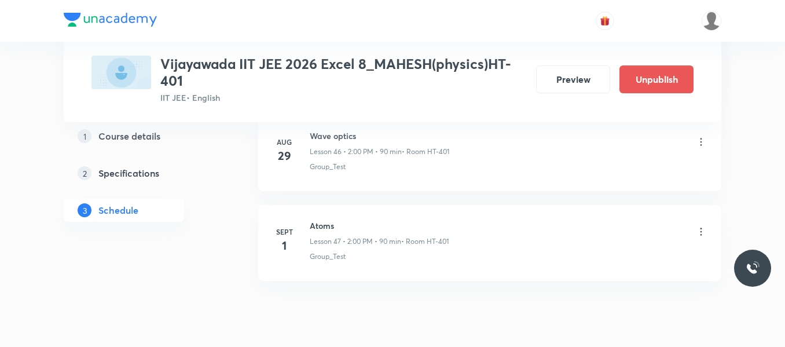
scroll to position [4281, 0]
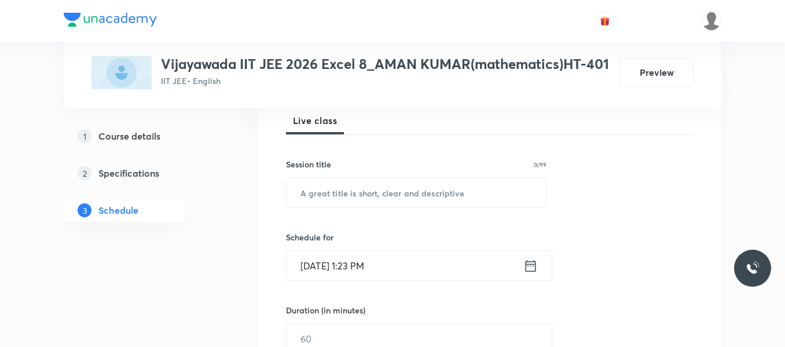
scroll to position [174, 0]
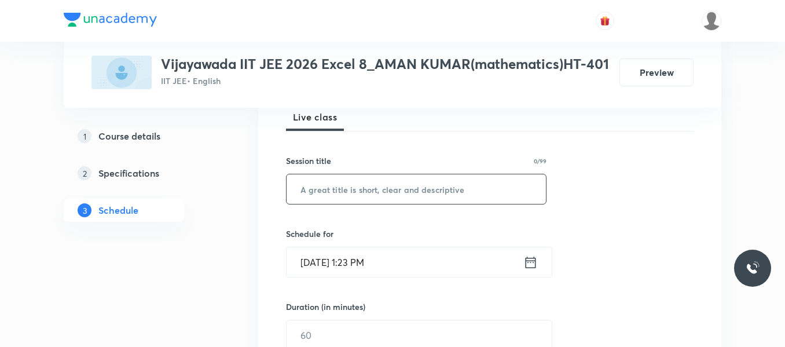
click at [350, 188] on input "text" at bounding box center [416, 189] width 259 height 30
paste input "Probability"
type input "Probability"
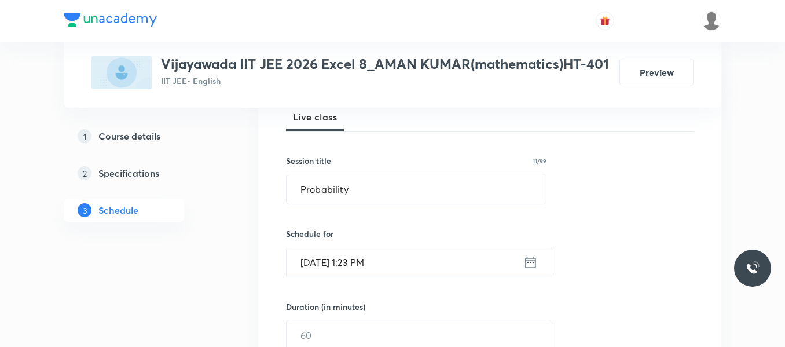
click at [533, 261] on icon at bounding box center [530, 262] width 14 height 16
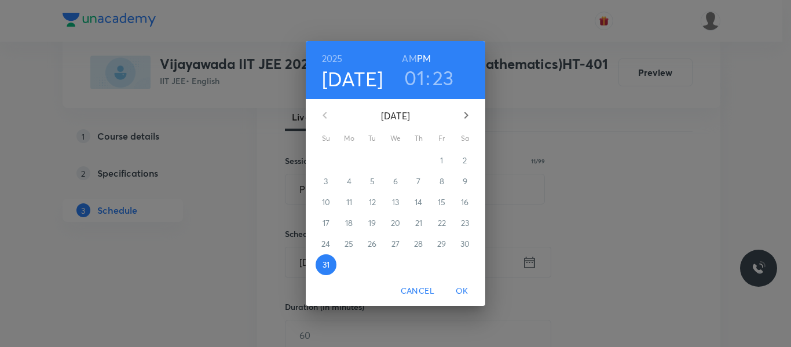
click at [462, 112] on icon "button" at bounding box center [466, 115] width 14 height 14
click at [358, 157] on span "1" at bounding box center [349, 161] width 21 height 12
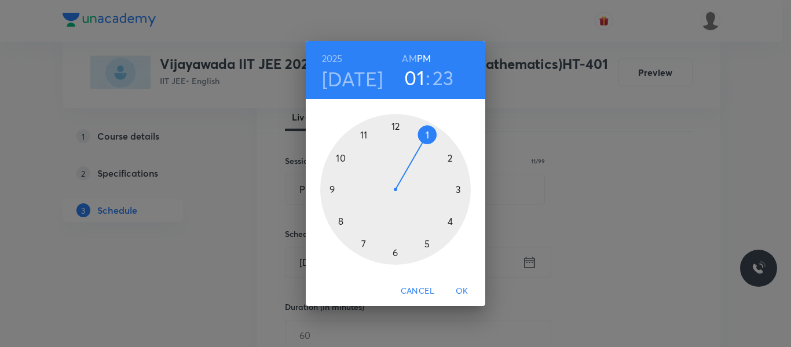
click at [426, 244] on div at bounding box center [395, 189] width 151 height 151
click at [449, 222] on div at bounding box center [395, 189] width 151 height 151
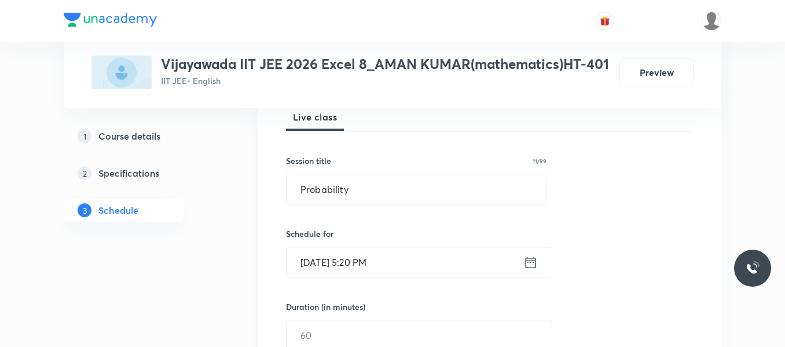
scroll to position [232, 0]
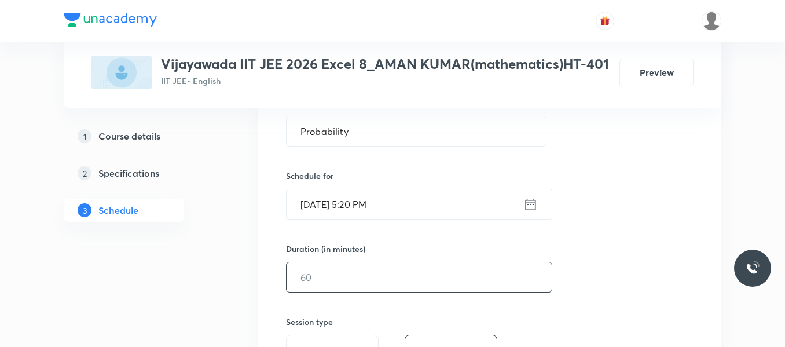
click at [351, 274] on input "text" at bounding box center [419, 277] width 265 height 30
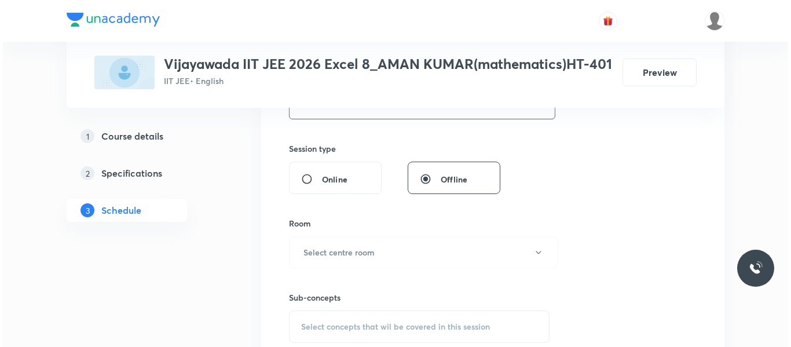
scroll to position [405, 0]
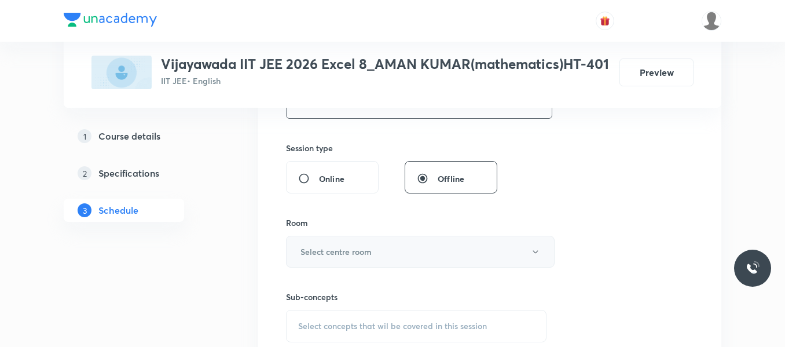
type input "70"
click at [349, 254] on h6 "Select centre room" at bounding box center [335, 251] width 71 height 12
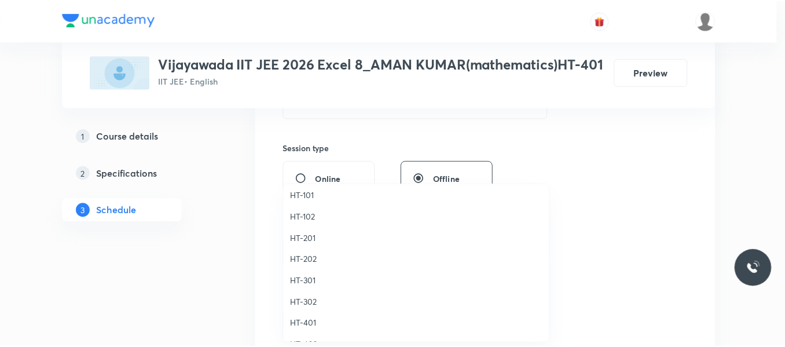
scroll to position [463, 0]
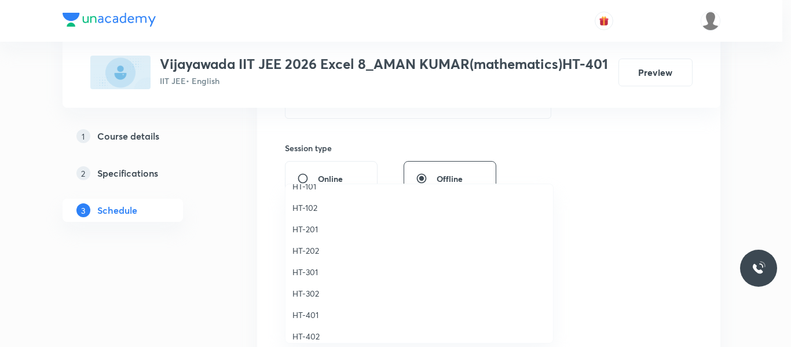
click at [317, 321] on li "HT-401" at bounding box center [418, 314] width 267 height 21
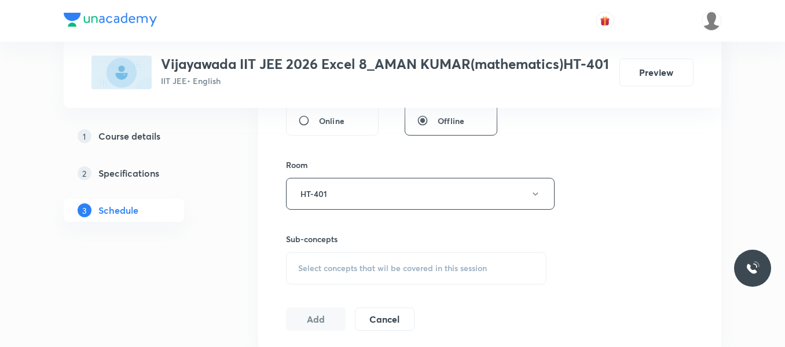
click at [340, 259] on div "Select concepts that wil be covered in this session" at bounding box center [416, 268] width 261 height 32
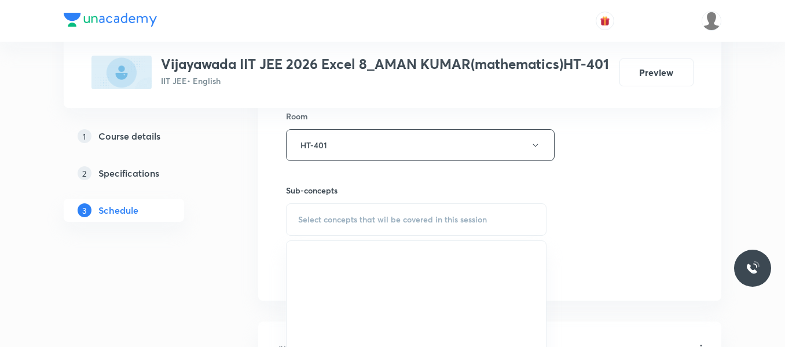
scroll to position [579, 0]
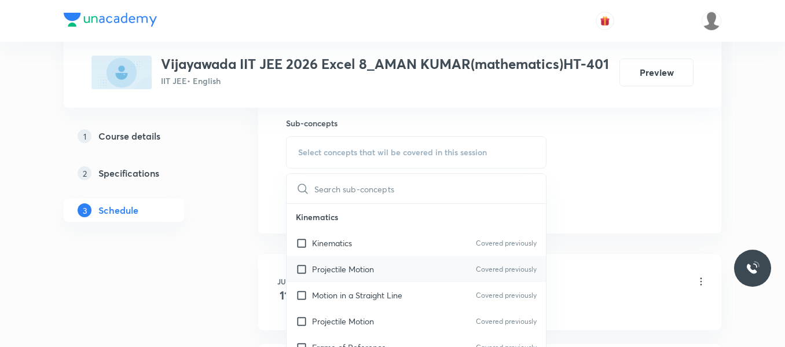
click at [356, 273] on p "Projectile Motion" at bounding box center [343, 269] width 62 height 12
checkbox input "true"
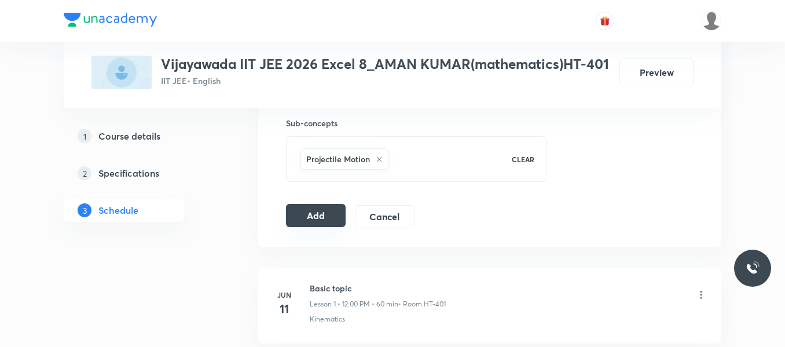
click at [308, 216] on button "Add" at bounding box center [316, 215] width 60 height 23
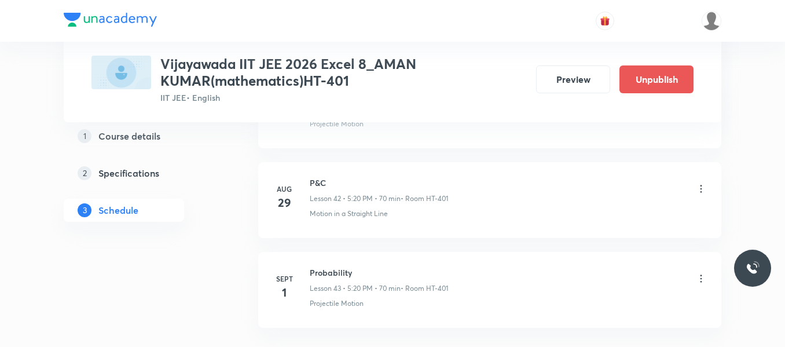
scroll to position [3922, 0]
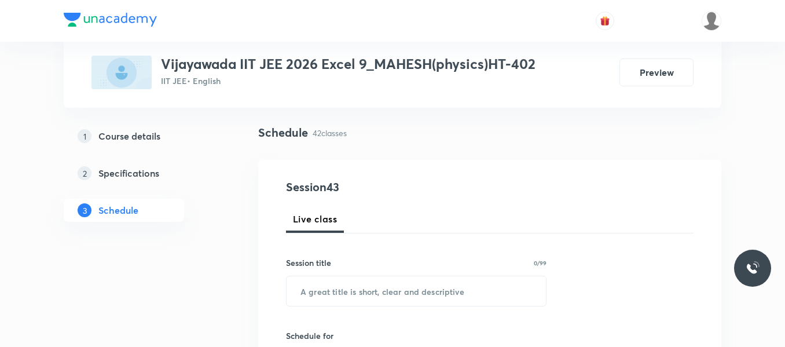
scroll to position [174, 0]
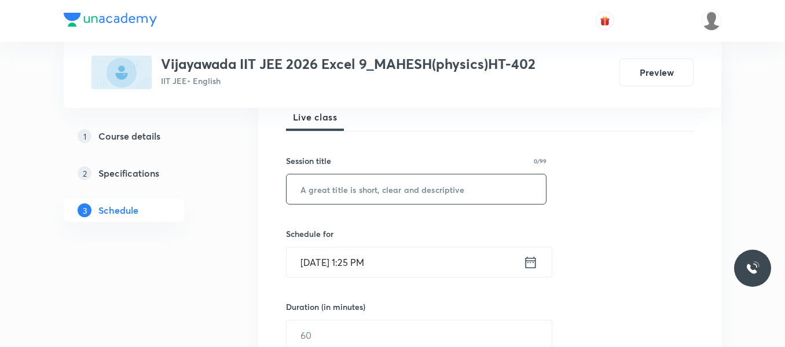
click at [364, 185] on input "text" at bounding box center [416, 189] width 259 height 30
paste input "atoms"
type input "atoms"
click at [527, 265] on icon at bounding box center [530, 262] width 14 height 16
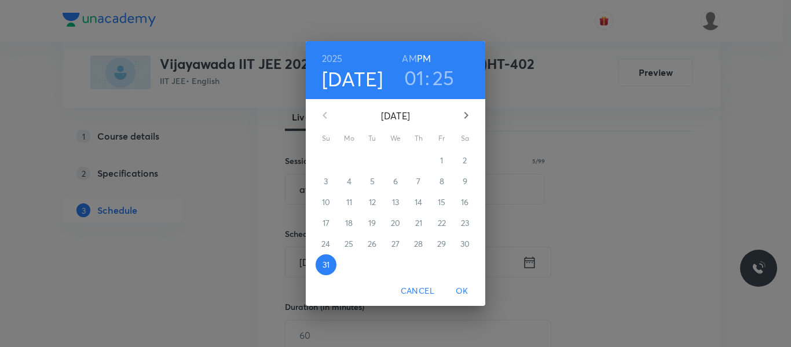
click at [459, 121] on icon "button" at bounding box center [466, 115] width 14 height 14
click at [345, 158] on span "1" at bounding box center [349, 161] width 21 height 12
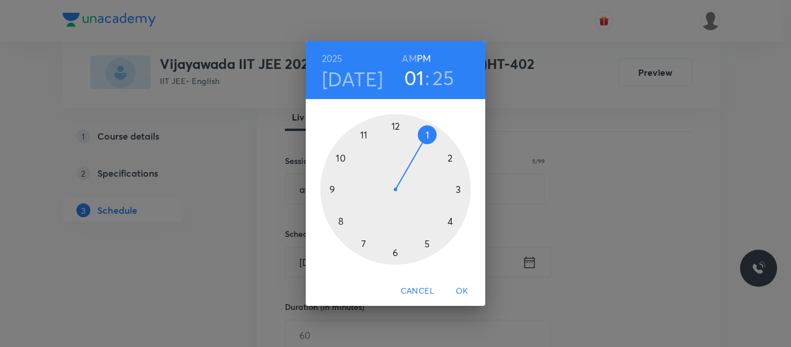
click at [456, 189] on div at bounding box center [395, 189] width 151 height 151
click at [339, 219] on div at bounding box center [395, 189] width 151 height 151
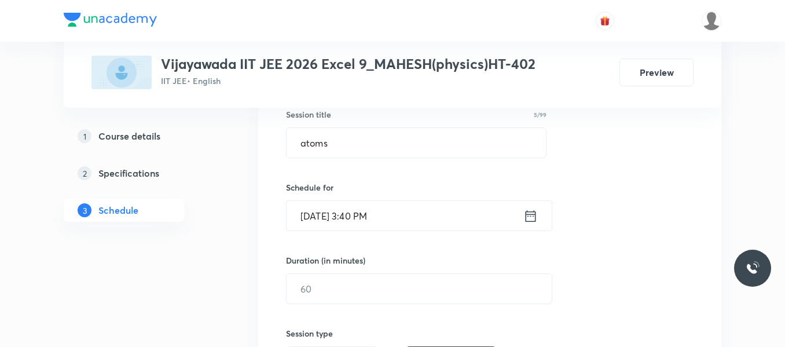
scroll to position [240, 0]
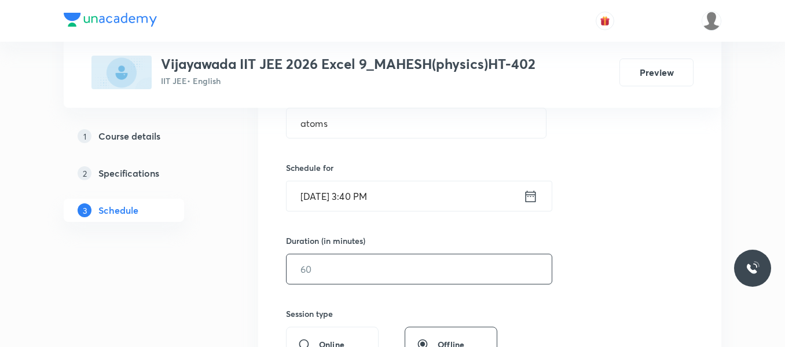
click at [357, 277] on input "text" at bounding box center [419, 269] width 265 height 30
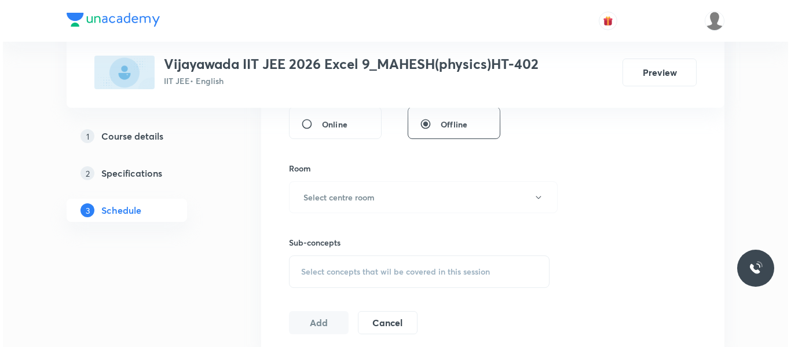
scroll to position [471, 0]
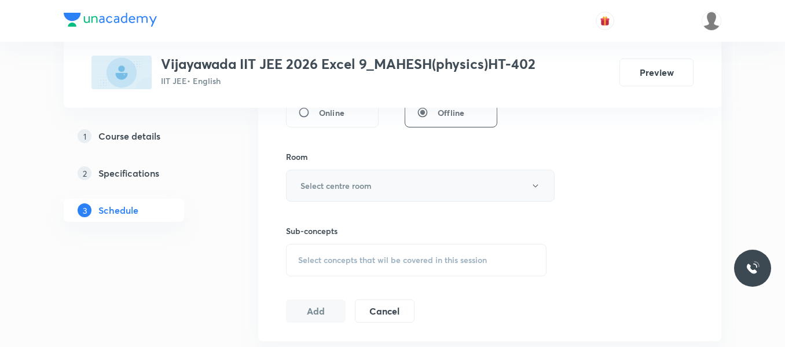
type input "95"
click at [333, 188] on h6 "Select centre room" at bounding box center [335, 185] width 71 height 12
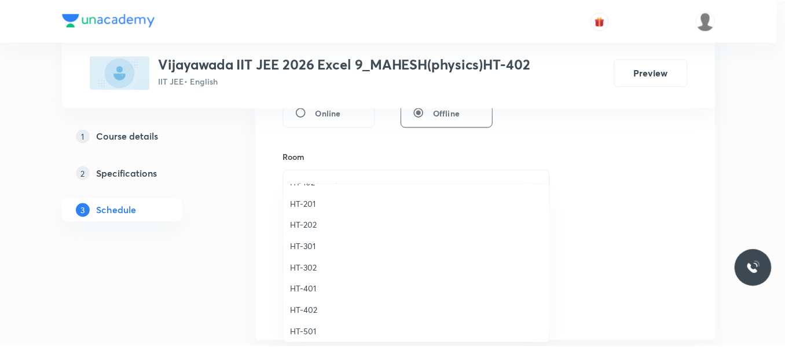
scroll to position [515, 0]
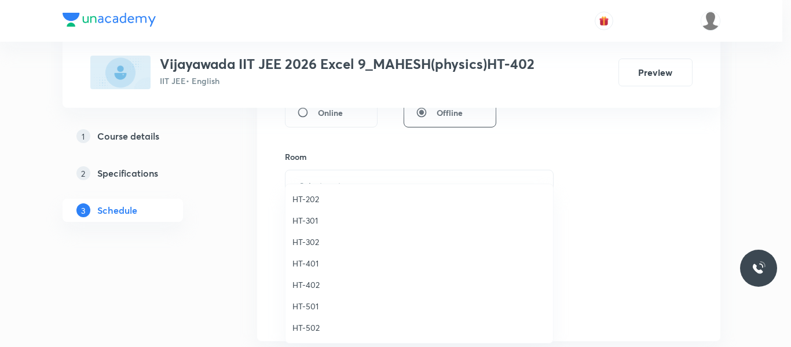
click at [300, 289] on span "HT-402" at bounding box center [419, 284] width 254 height 12
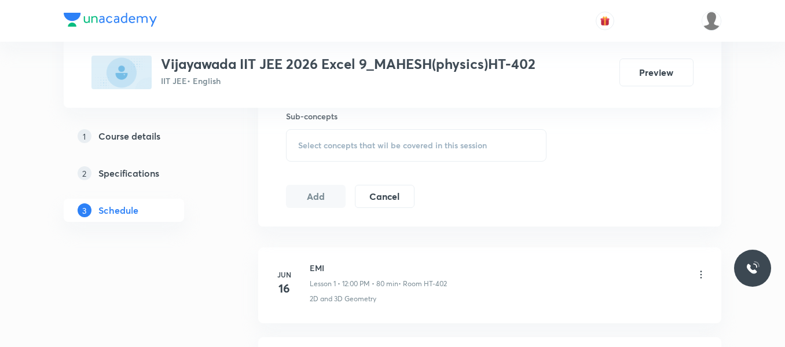
scroll to position [587, 0]
click at [355, 138] on div "Select concepts that wil be covered in this session" at bounding box center [416, 144] width 261 height 32
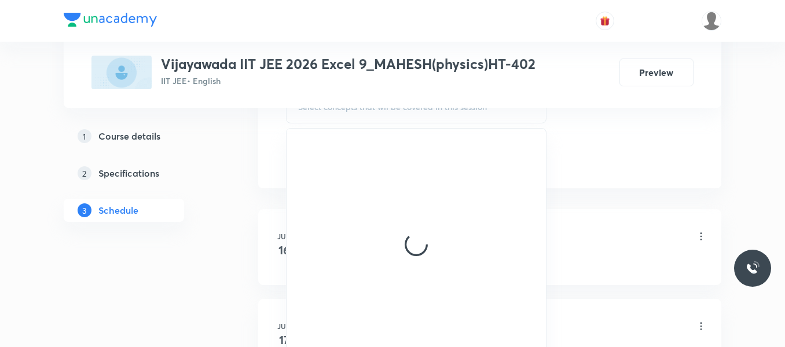
scroll to position [645, 0]
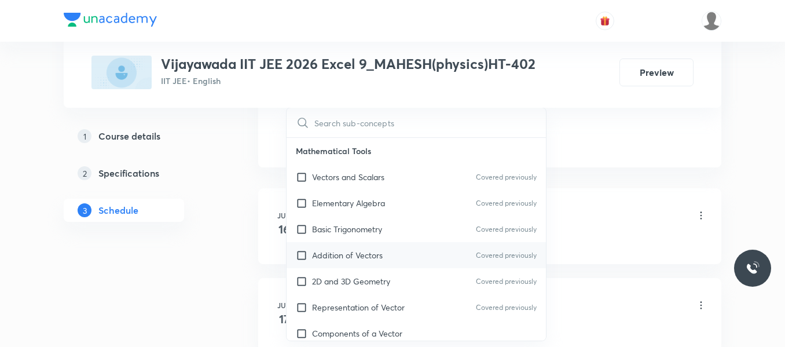
click at [343, 259] on p "Addition of Vectors" at bounding box center [347, 255] width 71 height 12
checkbox input "true"
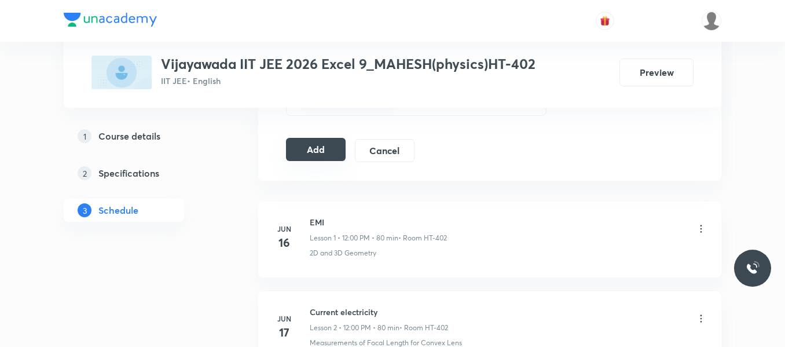
click at [308, 138] on button "Add" at bounding box center [316, 149] width 60 height 23
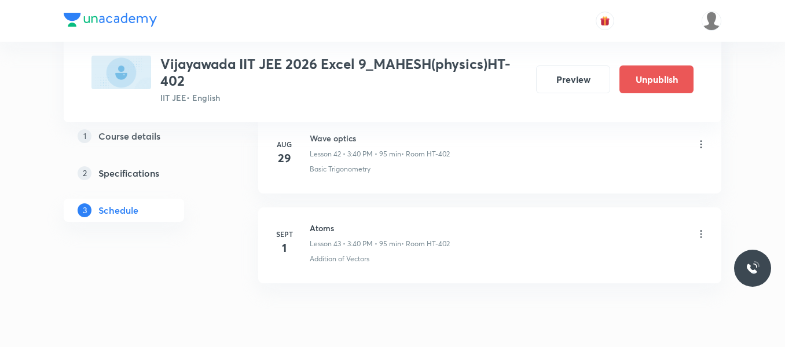
scroll to position [3922, 0]
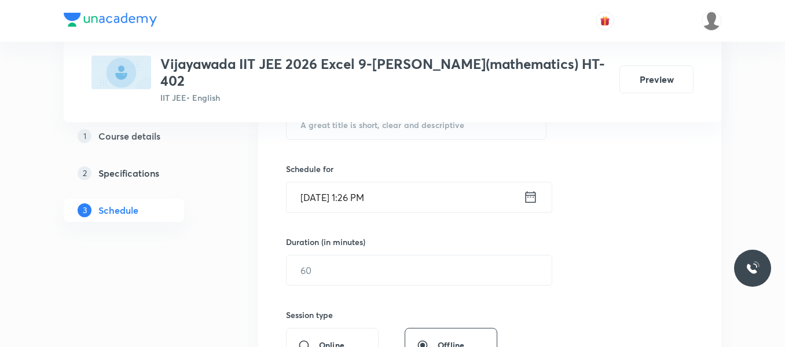
scroll to position [175, 0]
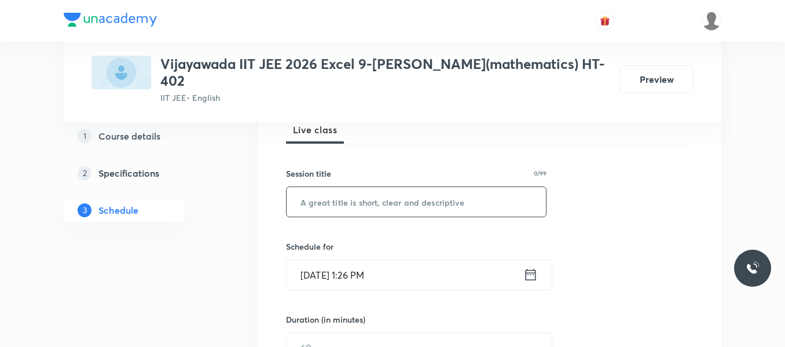
click at [416, 203] on input "text" at bounding box center [416, 202] width 259 height 30
paste input "Statistics"
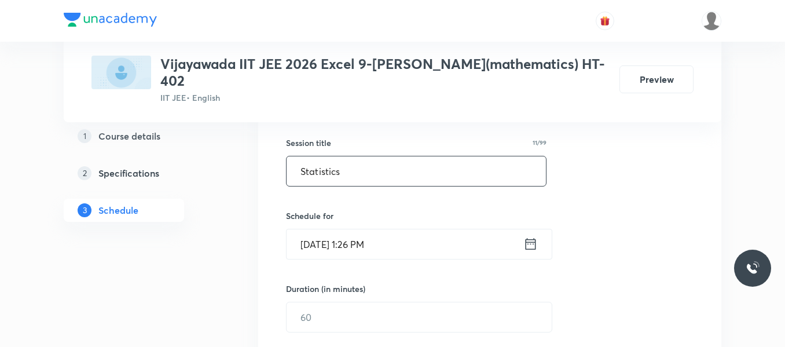
scroll to position [233, 0]
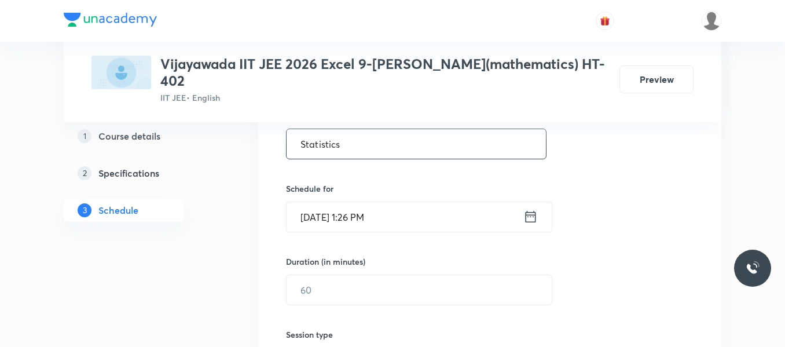
type input "Statistics"
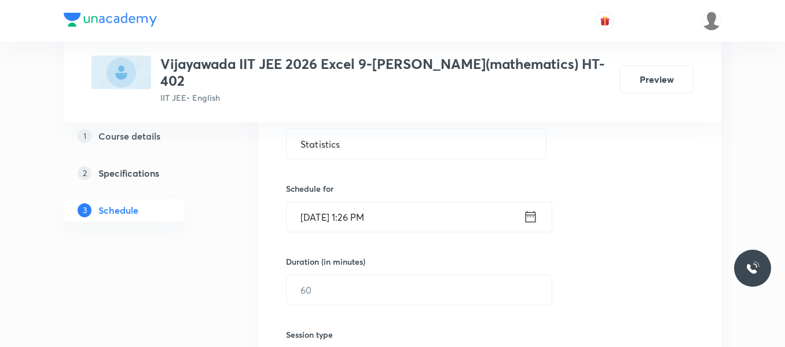
click at [534, 221] on icon at bounding box center [530, 216] width 14 height 16
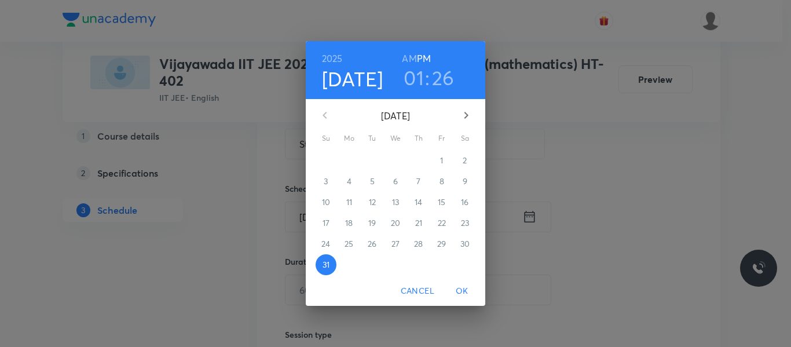
click at [459, 113] on icon "button" at bounding box center [466, 115] width 14 height 14
click at [354, 164] on span "1" at bounding box center [349, 161] width 21 height 12
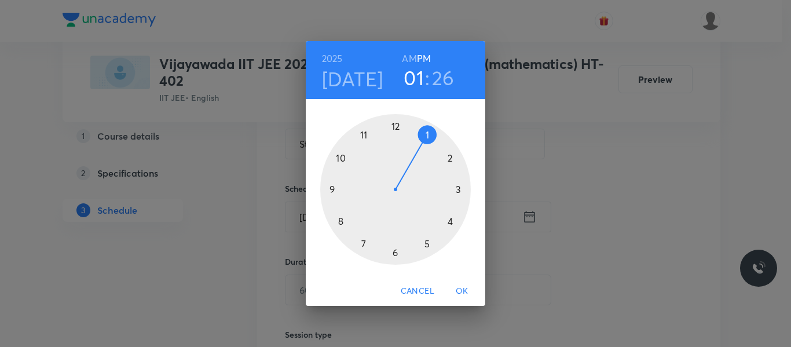
click at [427, 246] on div at bounding box center [395, 189] width 151 height 151
click at [449, 222] on div at bounding box center [395, 189] width 151 height 151
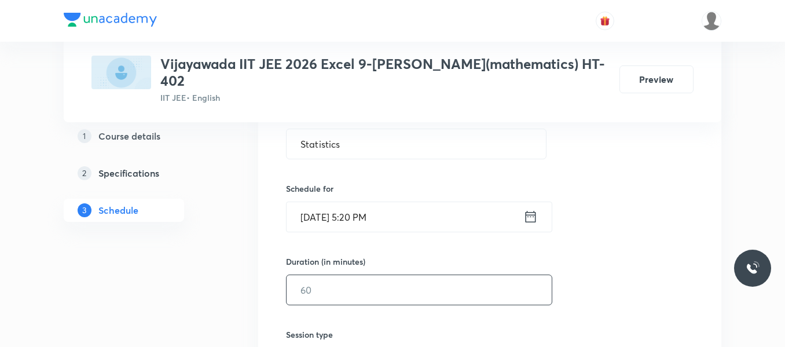
click at [371, 285] on input "text" at bounding box center [419, 290] width 265 height 30
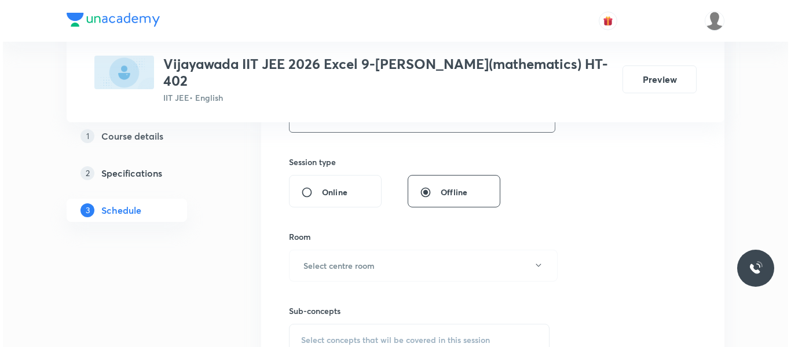
scroll to position [407, 0]
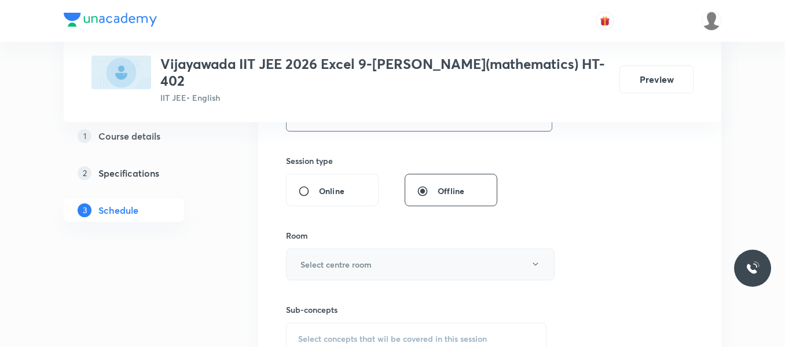
type input "70"
click at [351, 268] on h6 "Select centre room" at bounding box center [335, 264] width 71 height 12
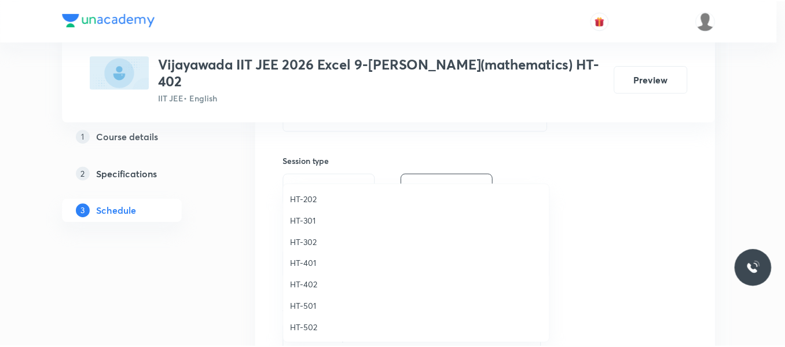
scroll to position [515, 0]
click at [305, 283] on span "HT-402" at bounding box center [419, 284] width 254 height 12
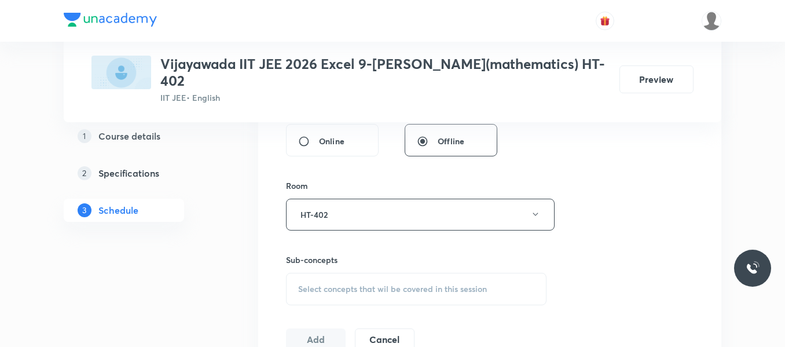
scroll to position [523, 0]
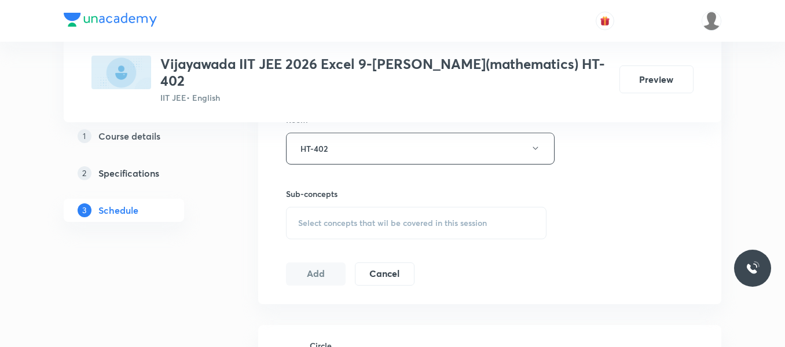
click at [347, 211] on div "Select concepts that wil be covered in this session" at bounding box center [416, 223] width 261 height 32
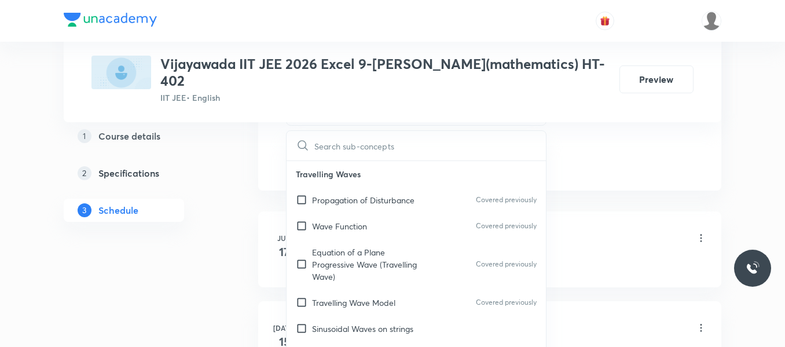
scroll to position [639, 0]
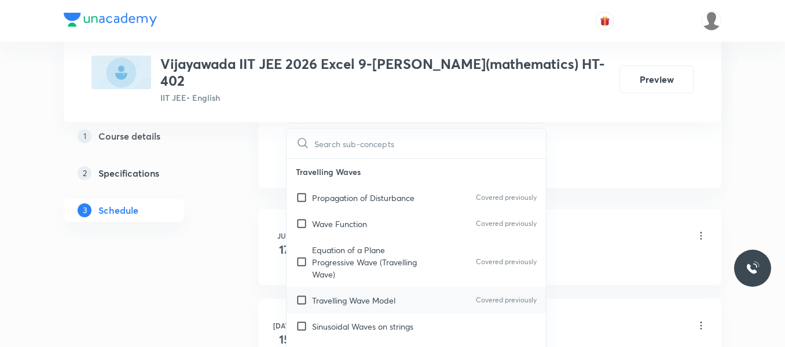
click at [349, 297] on p "Travelling Wave Model" at bounding box center [353, 300] width 83 height 12
checkbox input "true"
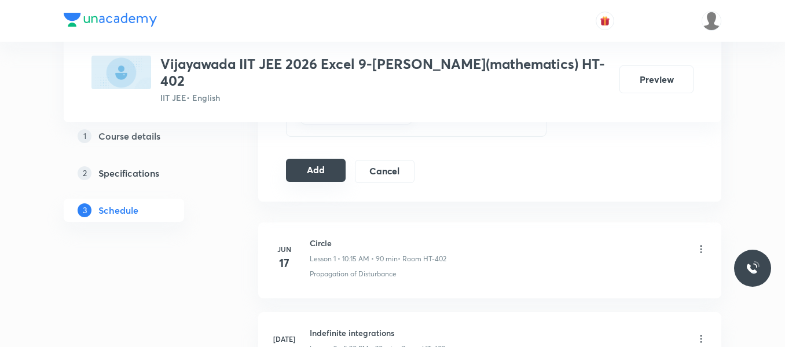
click at [312, 167] on button "Add" at bounding box center [316, 170] width 60 height 23
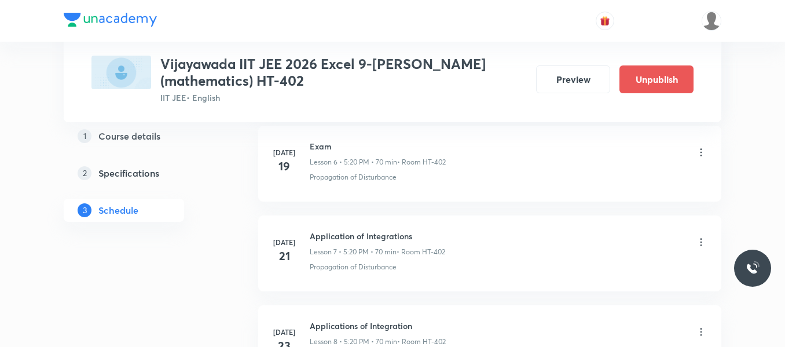
scroll to position [2128, 0]
